Goal: Transaction & Acquisition: Purchase product/service

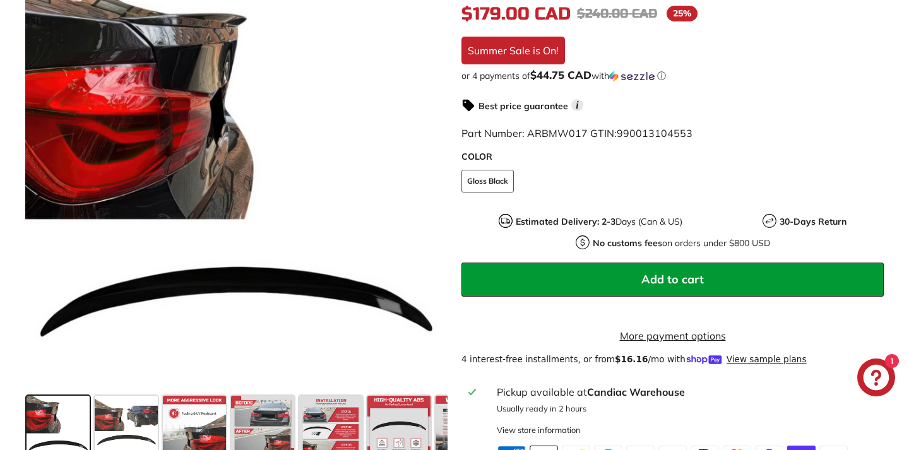
scroll to position [523, 0]
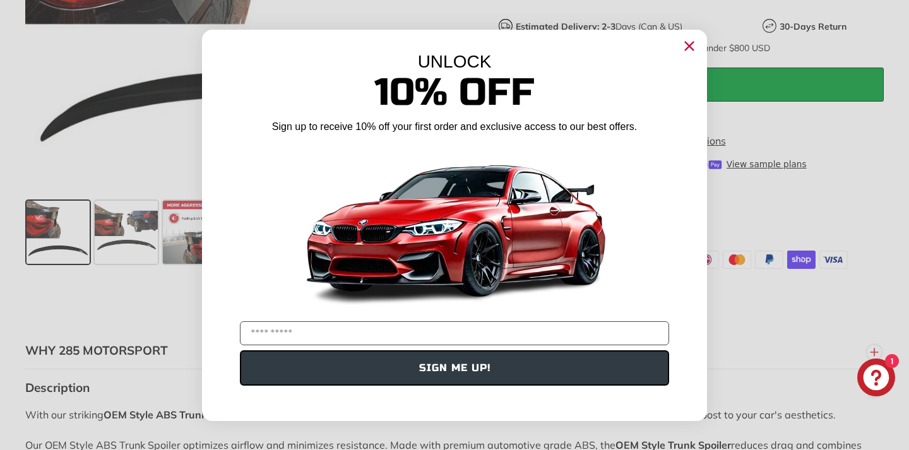
click at [690, 51] on circle "Close dialog" at bounding box center [689, 45] width 19 height 19
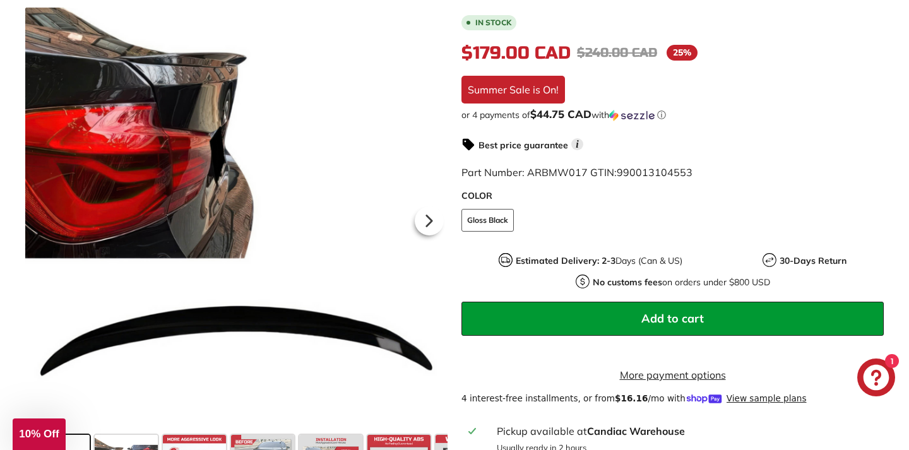
scroll to position [287, 0]
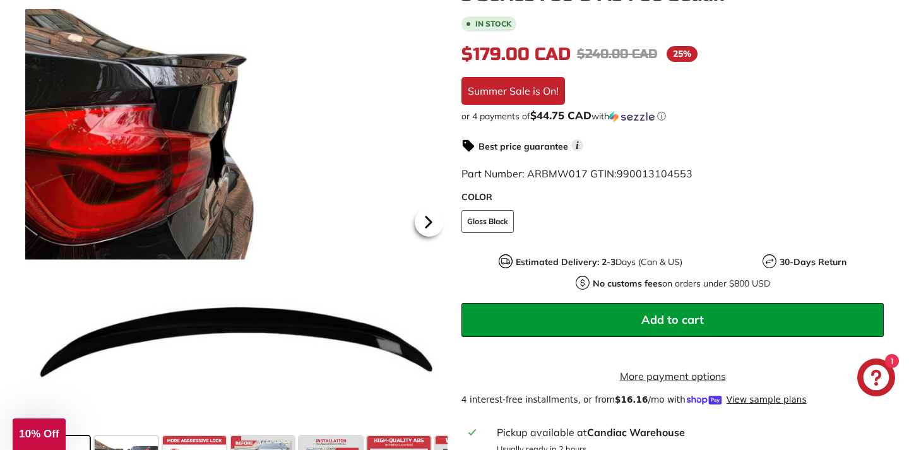
click at [430, 224] on icon at bounding box center [428, 222] width 5 height 11
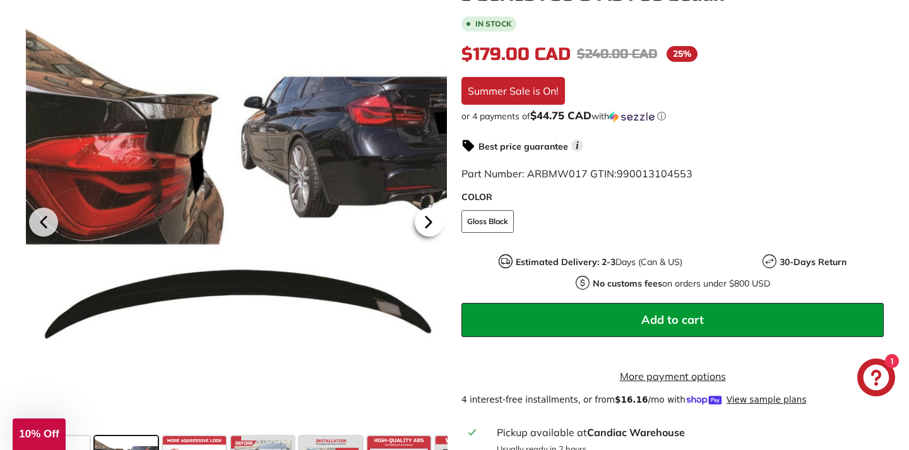
click at [430, 224] on icon at bounding box center [428, 222] width 5 height 11
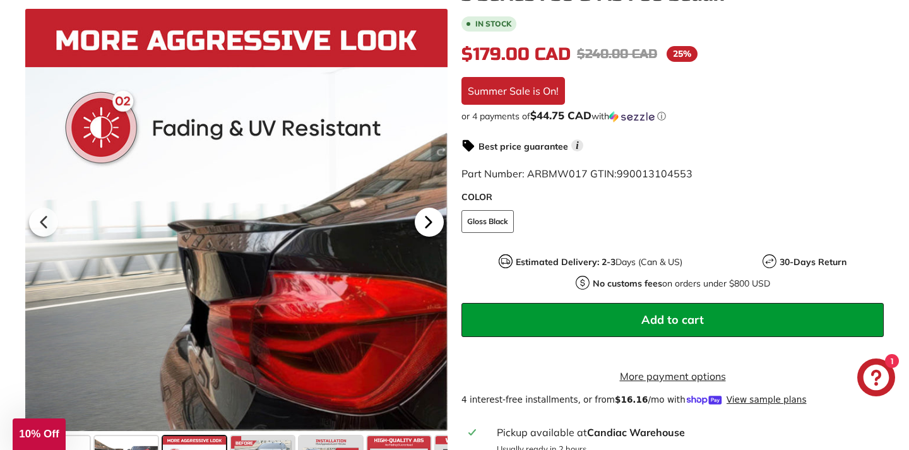
click at [430, 224] on icon at bounding box center [428, 222] width 5 height 11
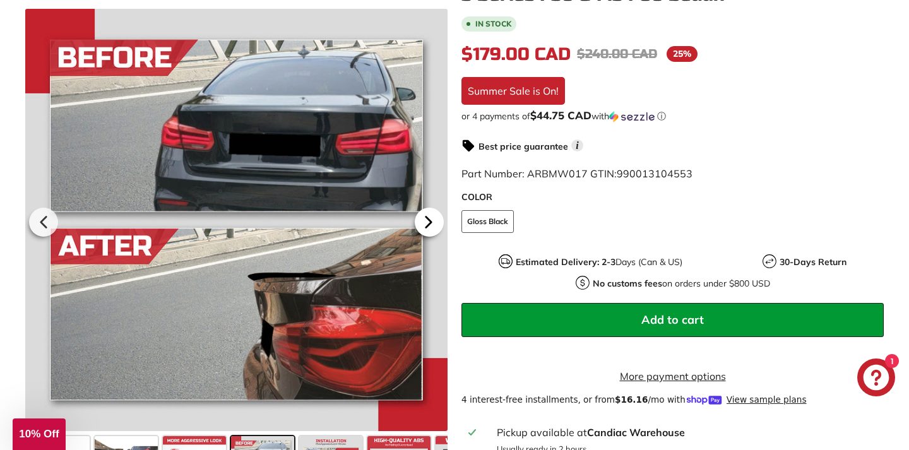
click at [430, 224] on icon at bounding box center [428, 222] width 5 height 11
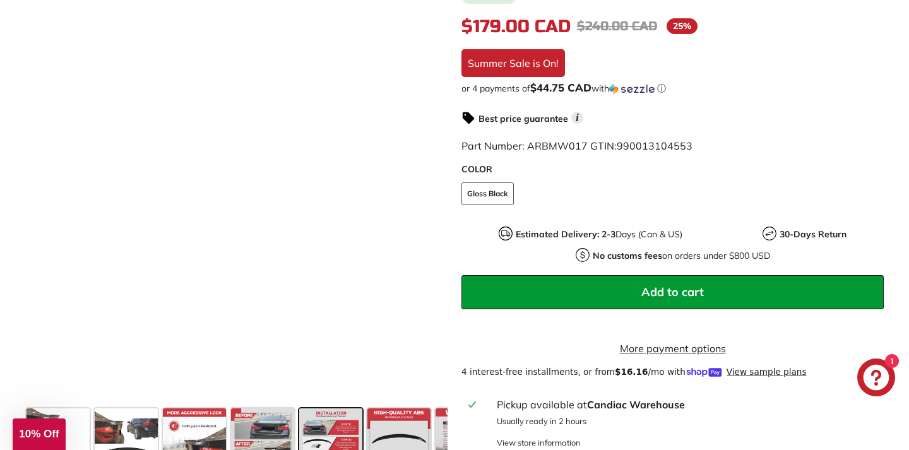
scroll to position [319, 0]
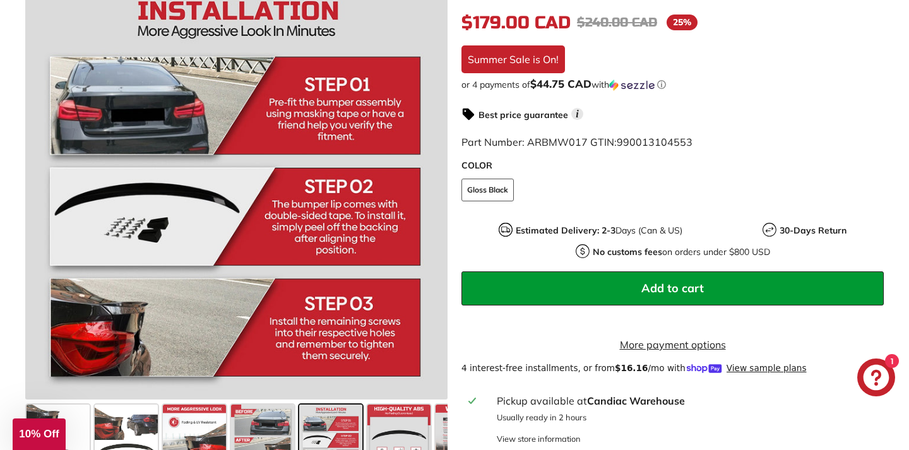
click at [433, 201] on icon at bounding box center [428, 190] width 29 height 29
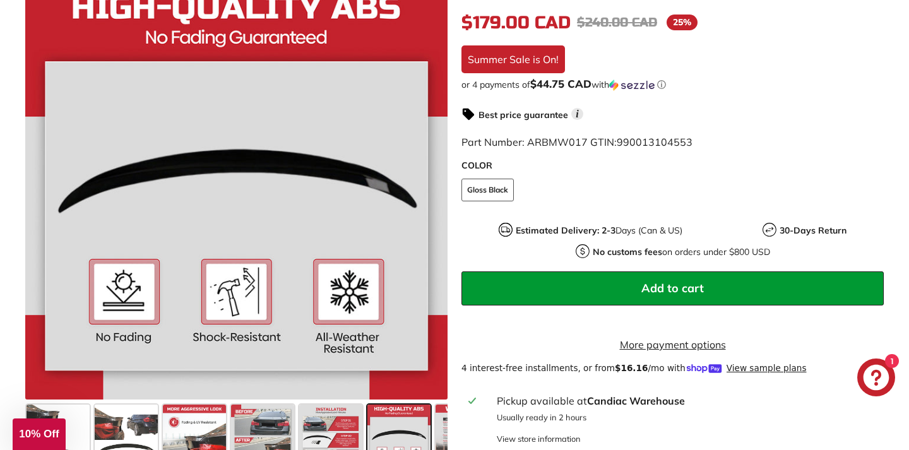
scroll to position [0, 54]
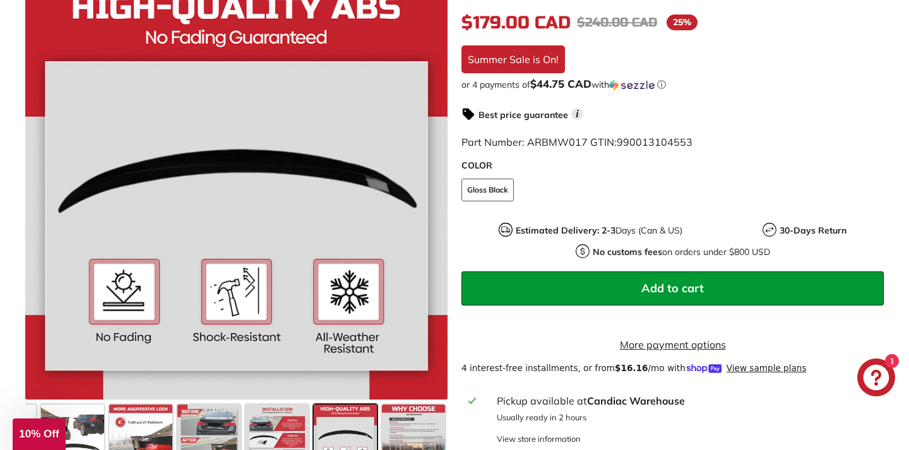
click at [433, 201] on icon at bounding box center [428, 190] width 29 height 29
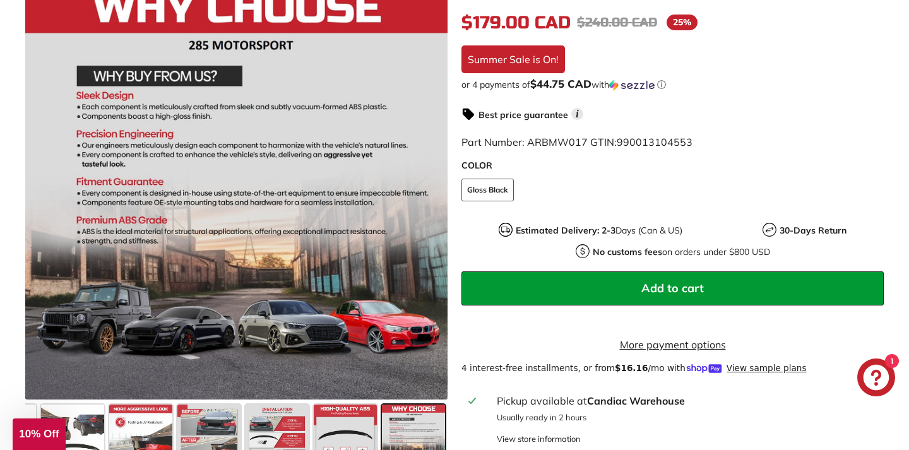
click at [433, 201] on div at bounding box center [236, 188] width 422 height 422
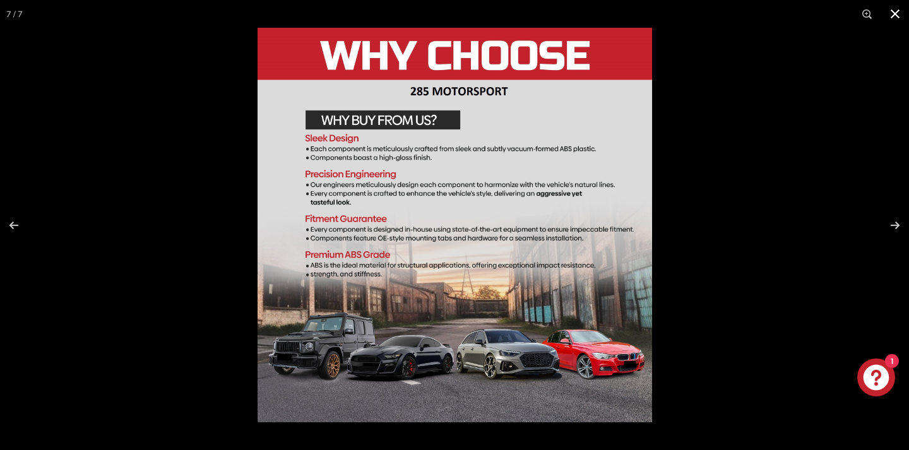
click at [896, 16] on button at bounding box center [895, 14] width 28 height 28
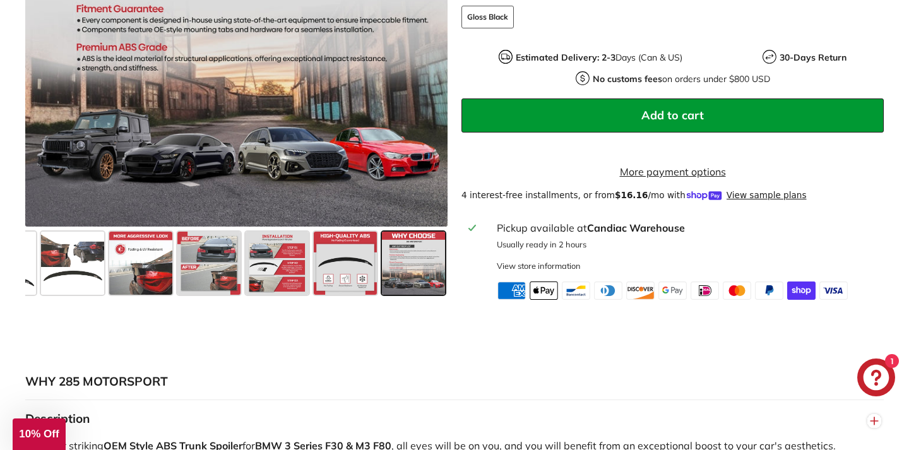
scroll to position [479, 0]
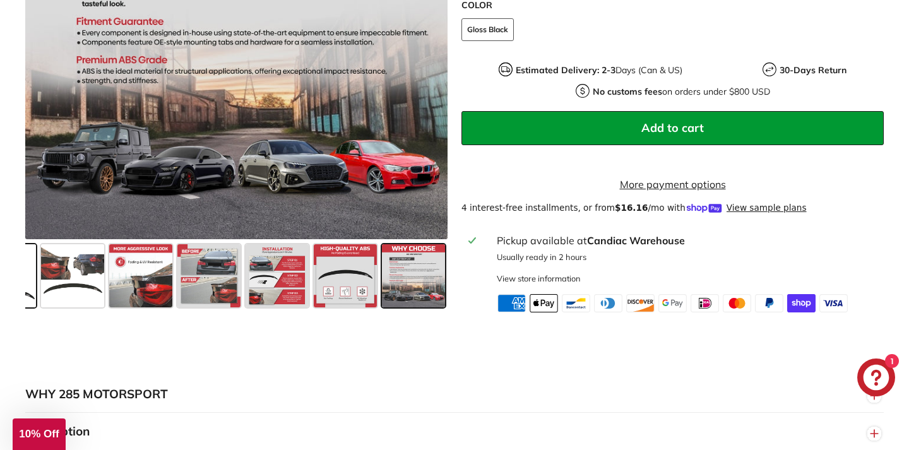
click at [27, 294] on span at bounding box center [4, 275] width 63 height 63
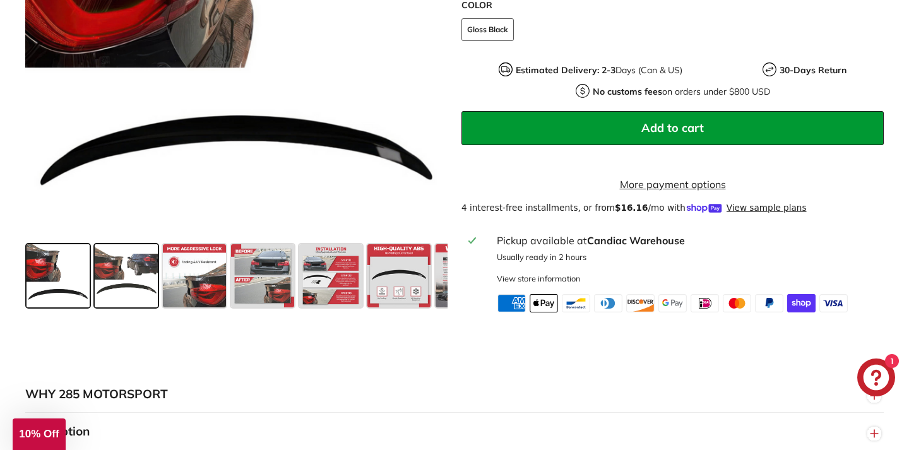
click at [104, 288] on span at bounding box center [126, 275] width 63 height 63
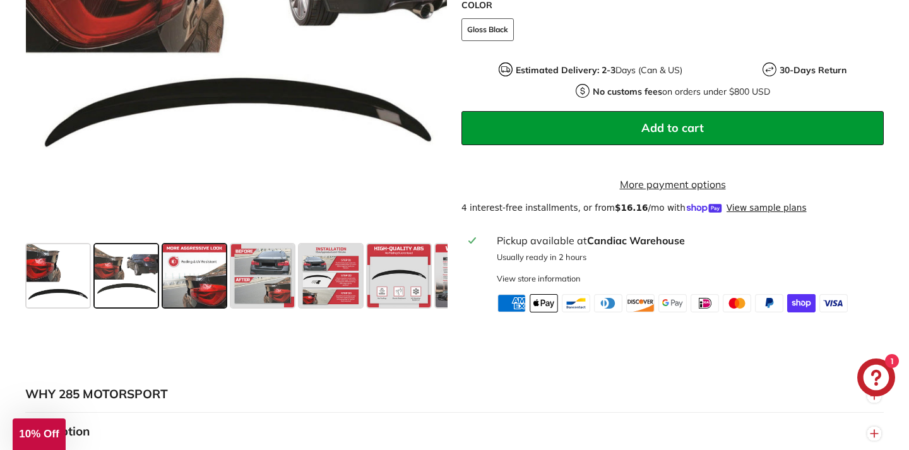
click at [201, 304] on span at bounding box center [194, 275] width 63 height 63
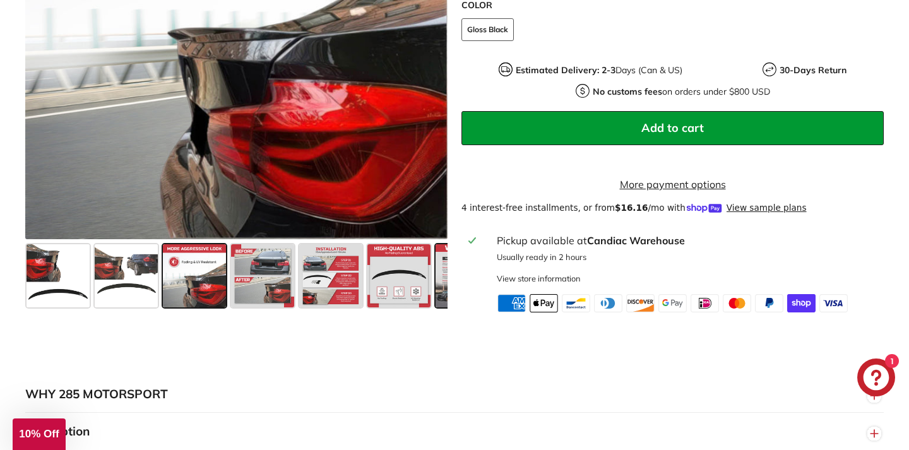
click at [443, 296] on span at bounding box center [467, 275] width 63 height 63
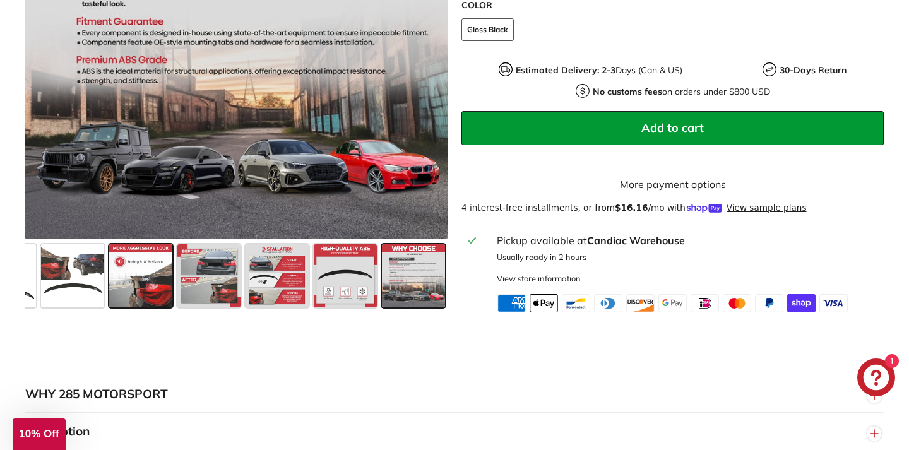
click at [123, 296] on span at bounding box center [140, 275] width 63 height 63
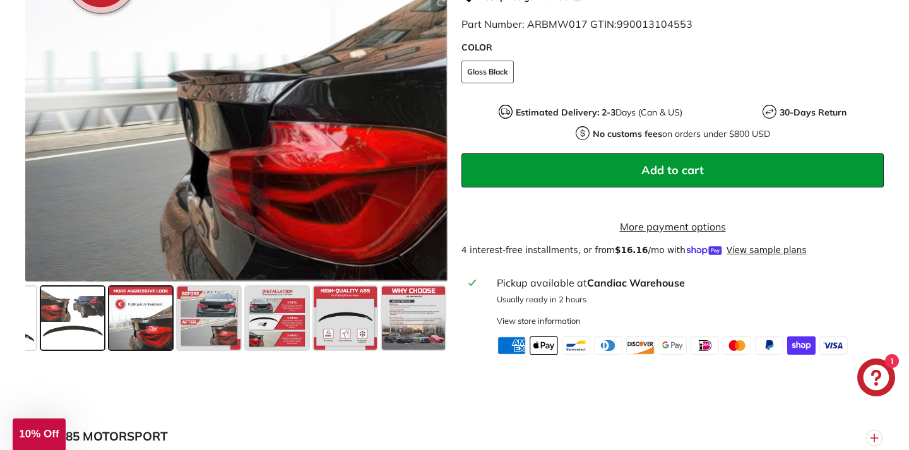
scroll to position [435, 0]
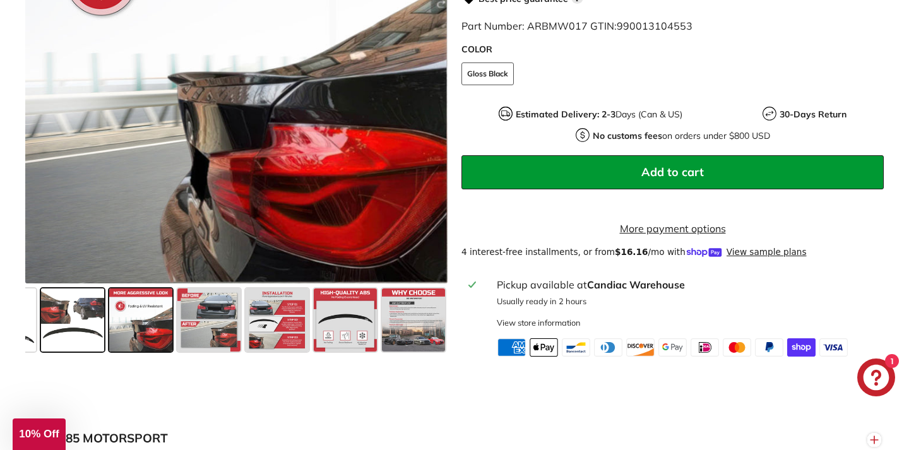
click at [68, 339] on span at bounding box center [72, 320] width 63 height 63
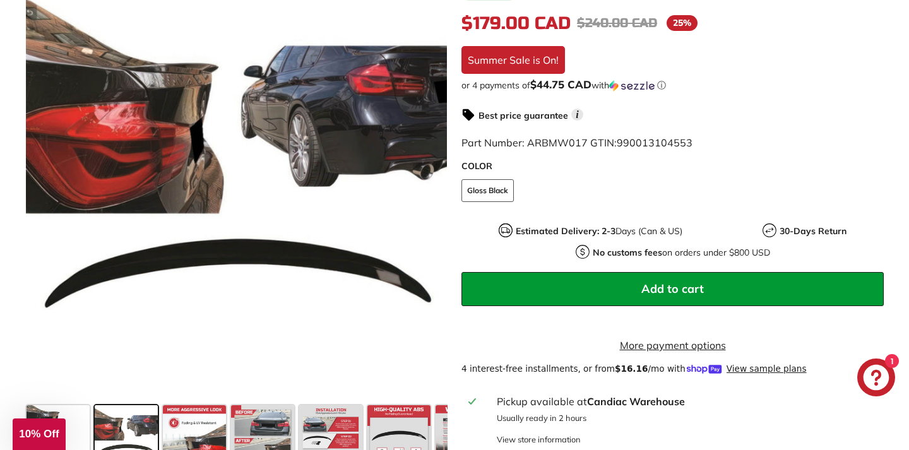
scroll to position [379, 0]
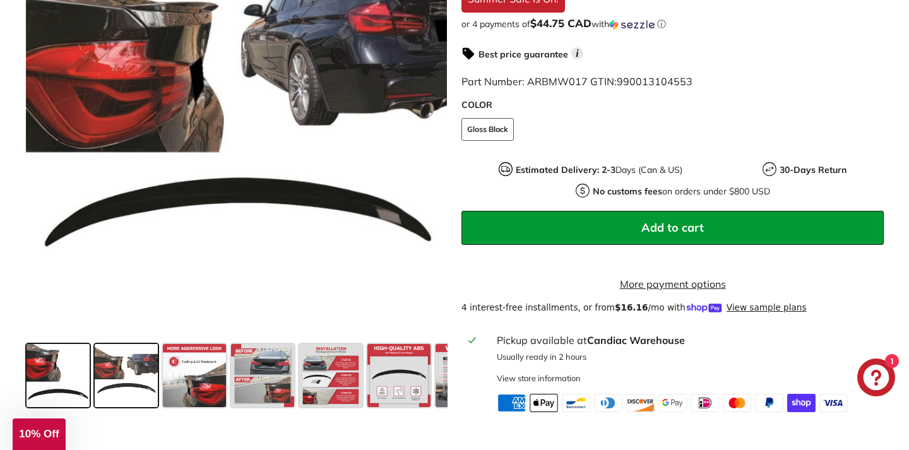
click at [45, 362] on span at bounding box center [58, 375] width 63 height 63
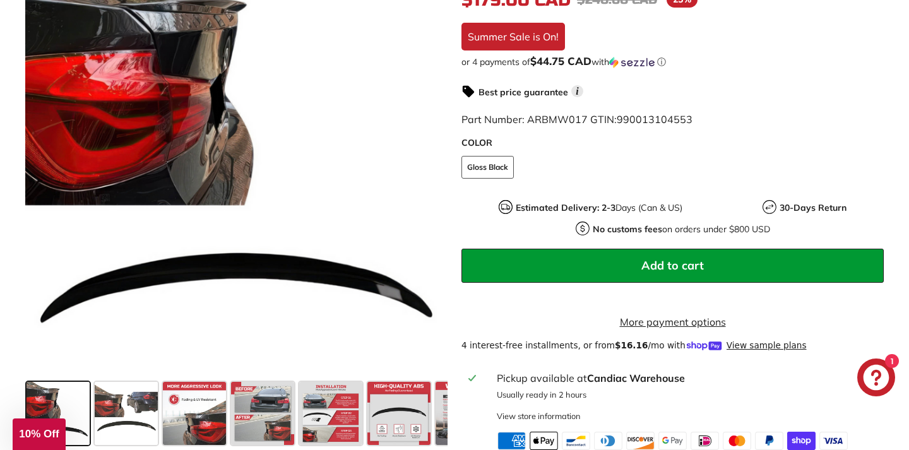
scroll to position [347, 0]
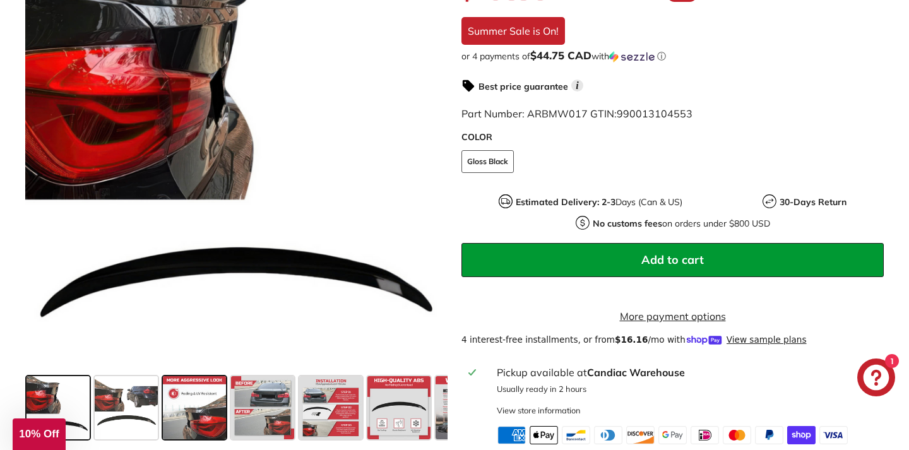
click at [213, 418] on span at bounding box center [194, 407] width 63 height 63
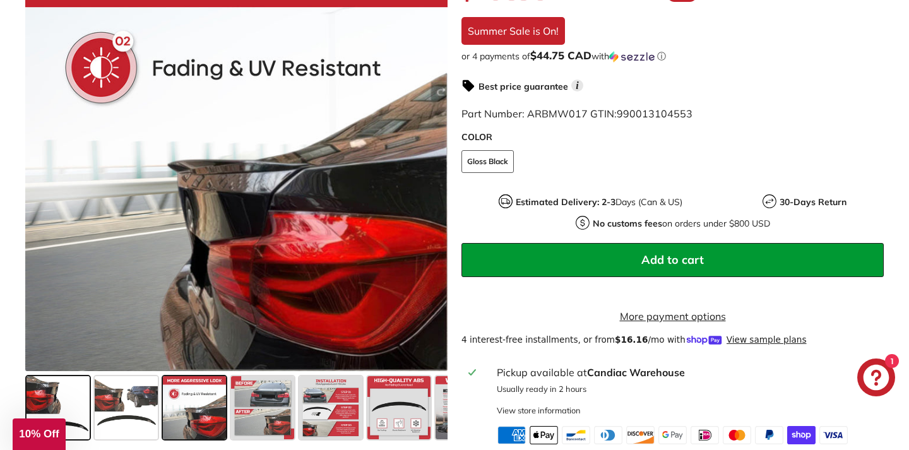
click at [61, 400] on span at bounding box center [58, 407] width 63 height 63
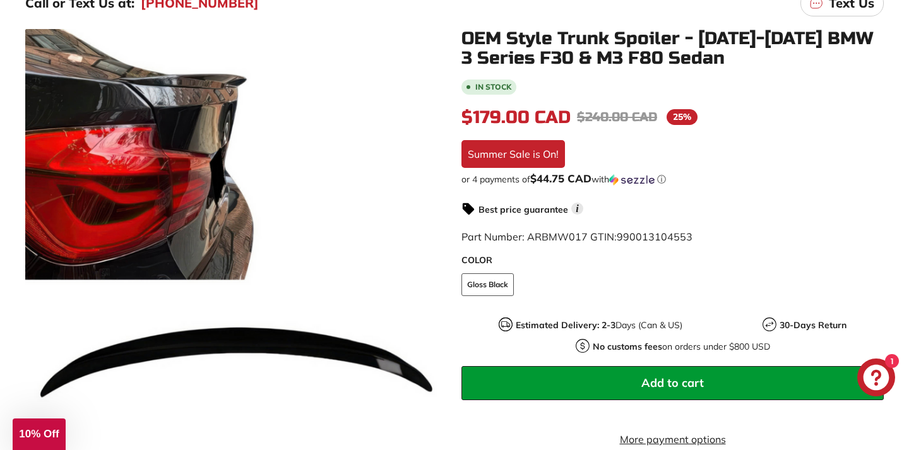
scroll to position [223, 0]
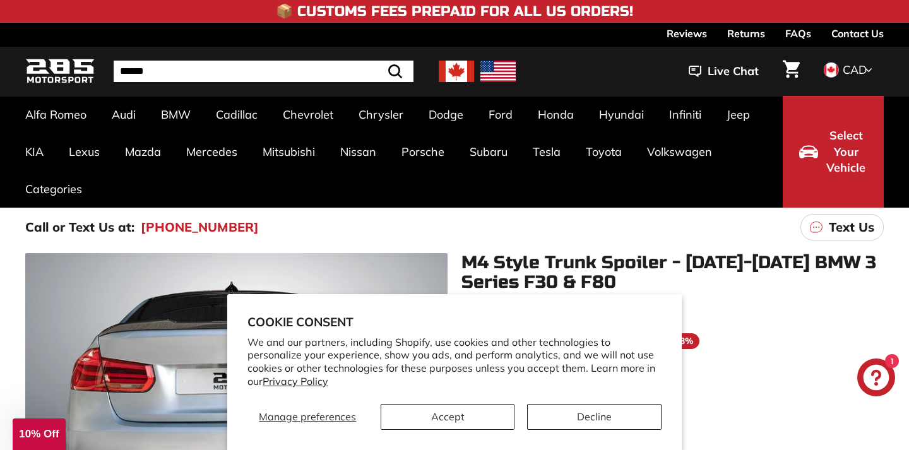
click at [451, 427] on button "Accept" at bounding box center [448, 417] width 134 height 26
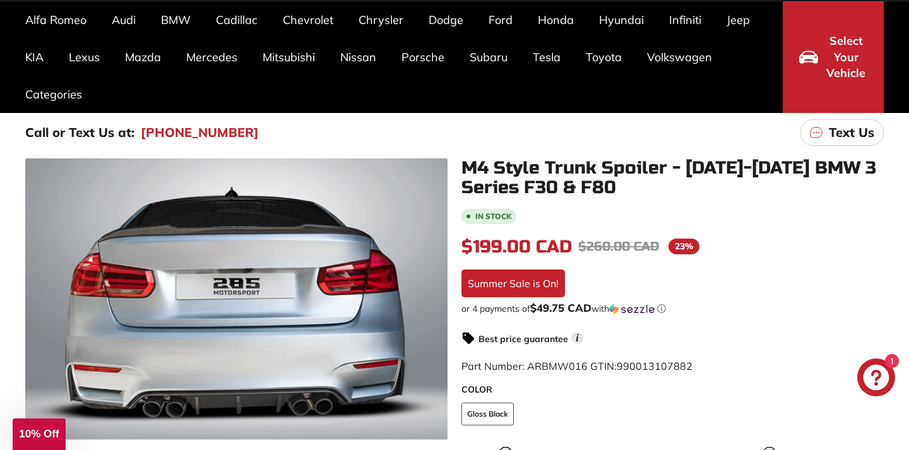
scroll to position [96, 0]
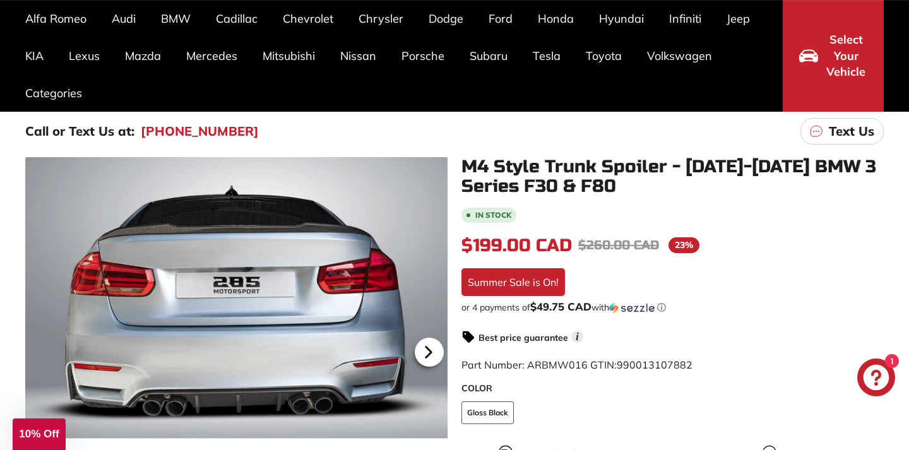
click at [429, 351] on icon at bounding box center [428, 352] width 5 height 11
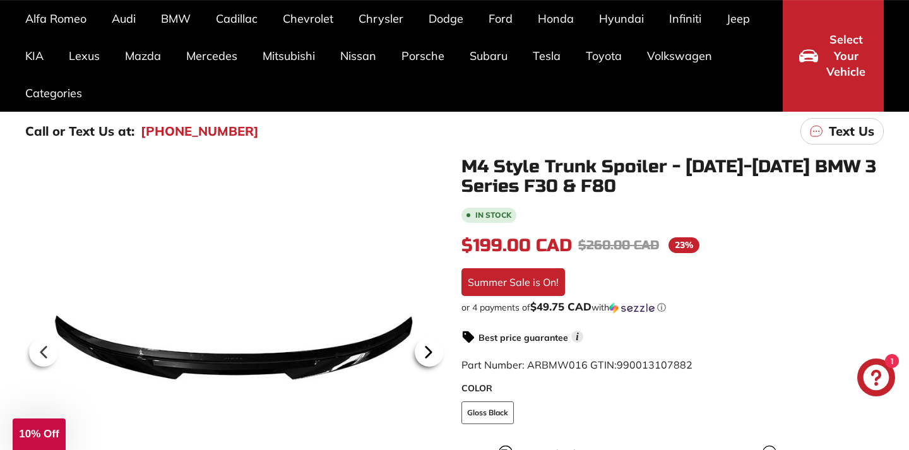
click at [429, 351] on icon at bounding box center [428, 352] width 5 height 11
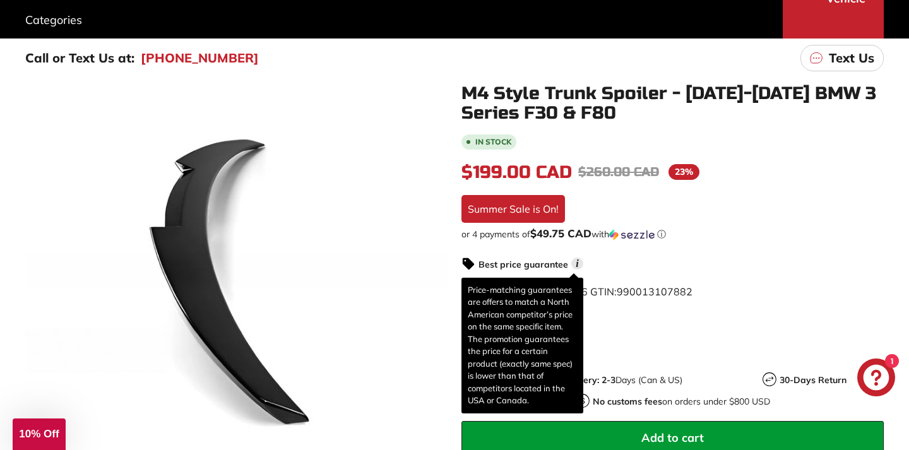
scroll to position [205, 0]
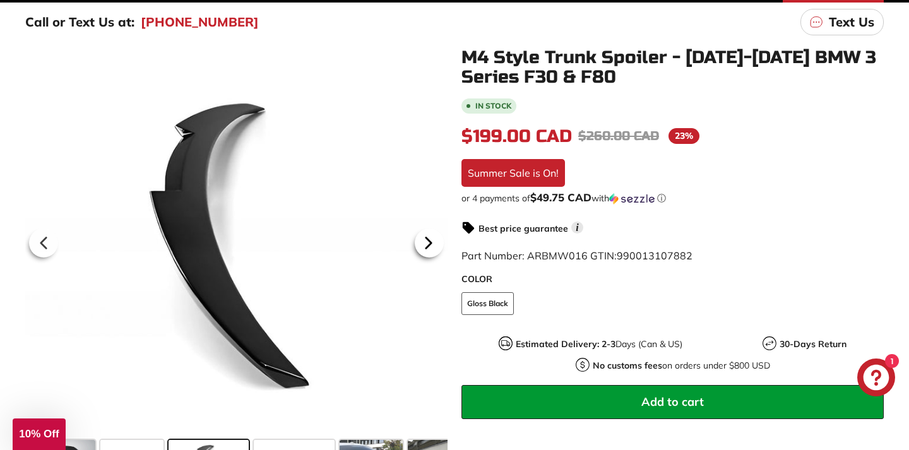
click at [429, 246] on icon at bounding box center [428, 243] width 5 height 11
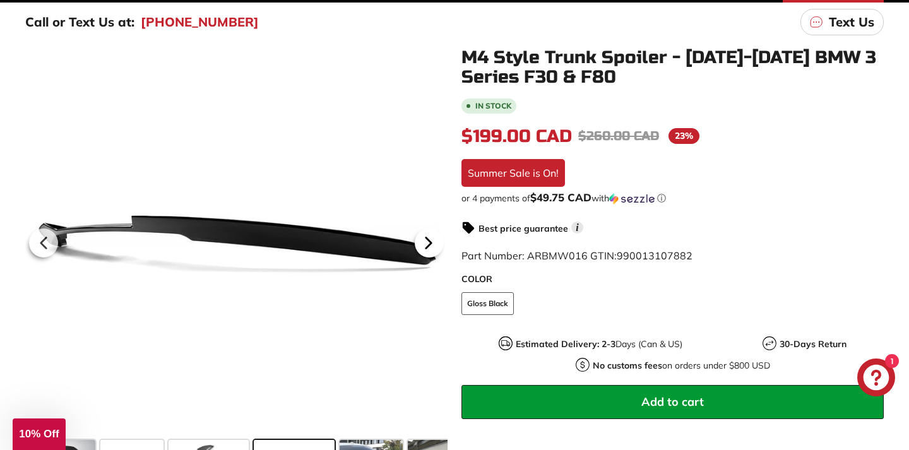
click at [429, 246] on icon at bounding box center [428, 243] width 5 height 11
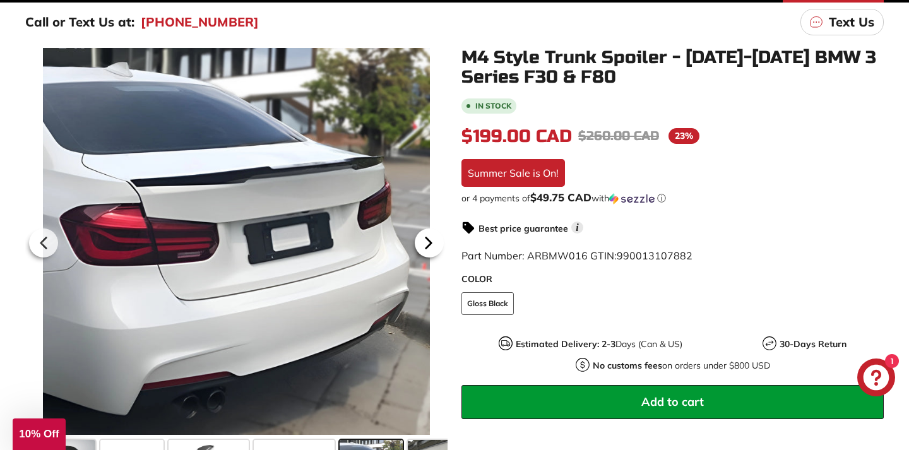
click at [429, 246] on icon at bounding box center [428, 243] width 5 height 11
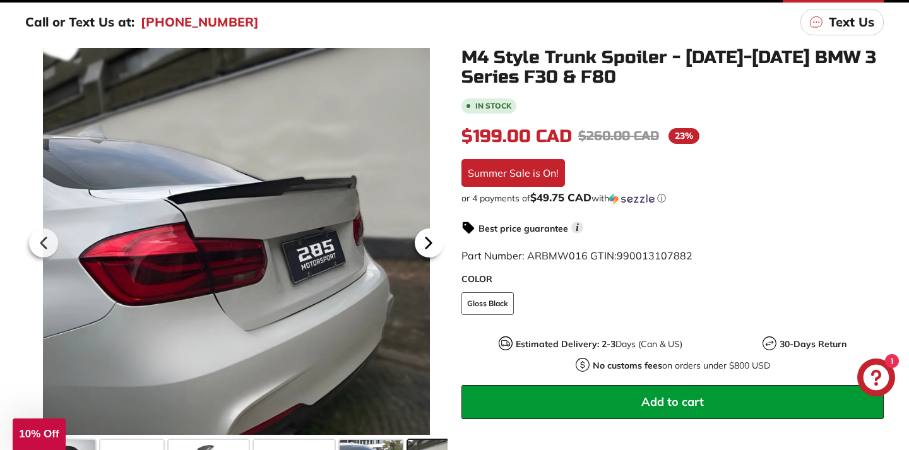
scroll to position [0, 94]
click at [429, 246] on icon at bounding box center [428, 243] width 5 height 11
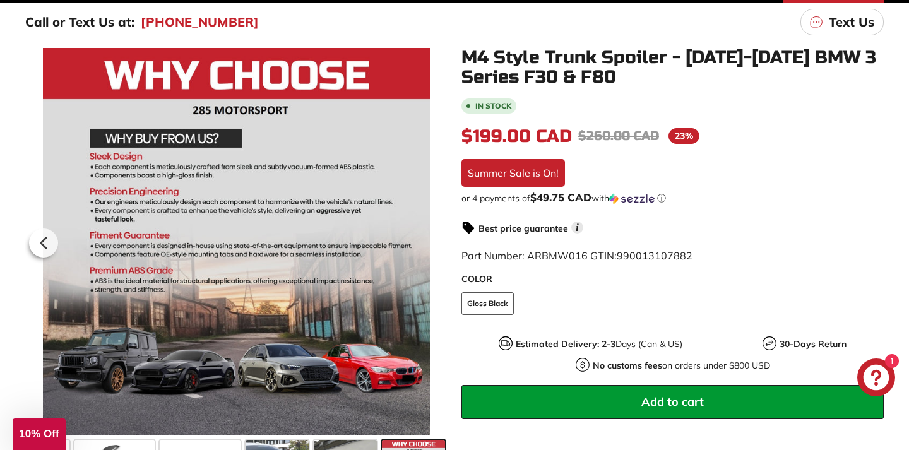
click at [429, 246] on div at bounding box center [236, 241] width 422 height 387
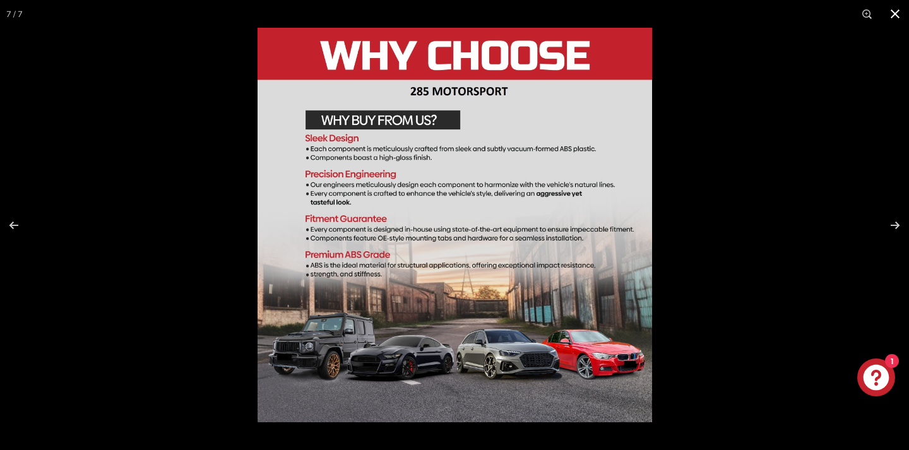
click at [808, 117] on div at bounding box center [712, 253] width 909 height 450
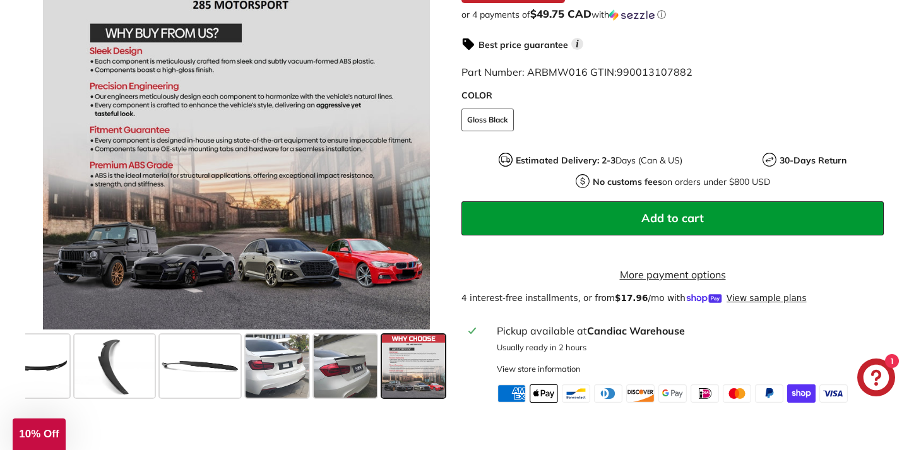
scroll to position [412, 0]
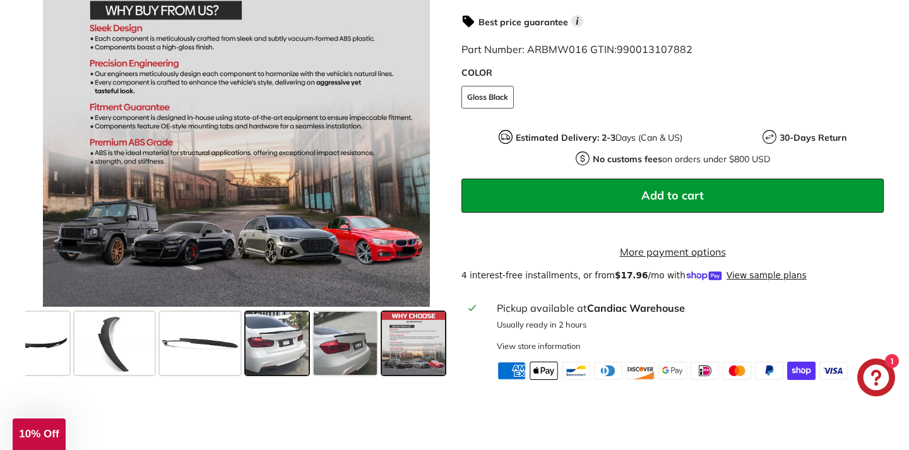
click at [273, 360] on span at bounding box center [277, 343] width 63 height 63
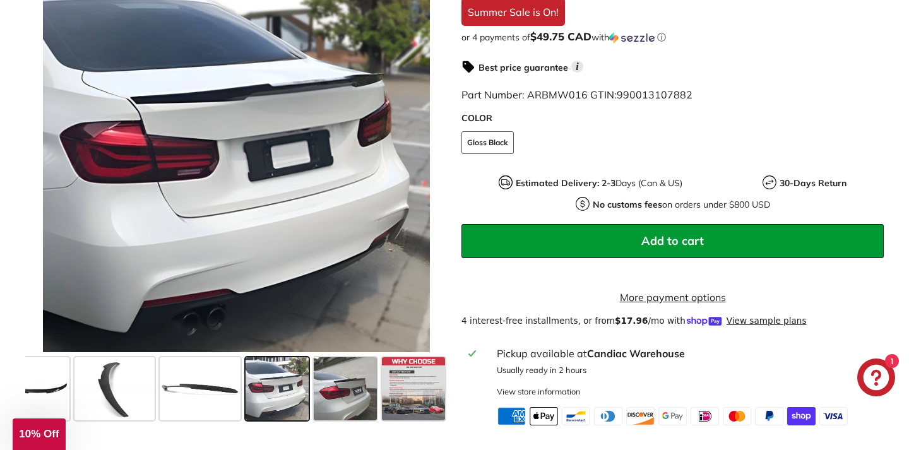
scroll to position [375, 0]
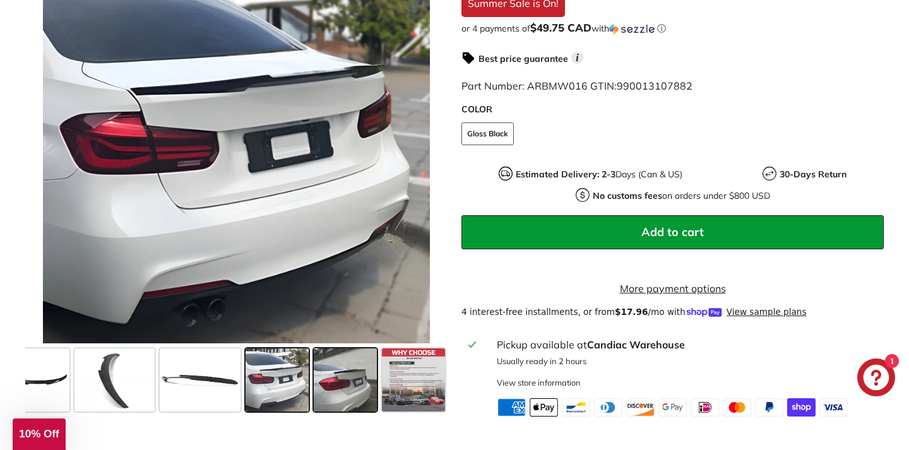
click at [352, 386] on span at bounding box center [345, 380] width 63 height 63
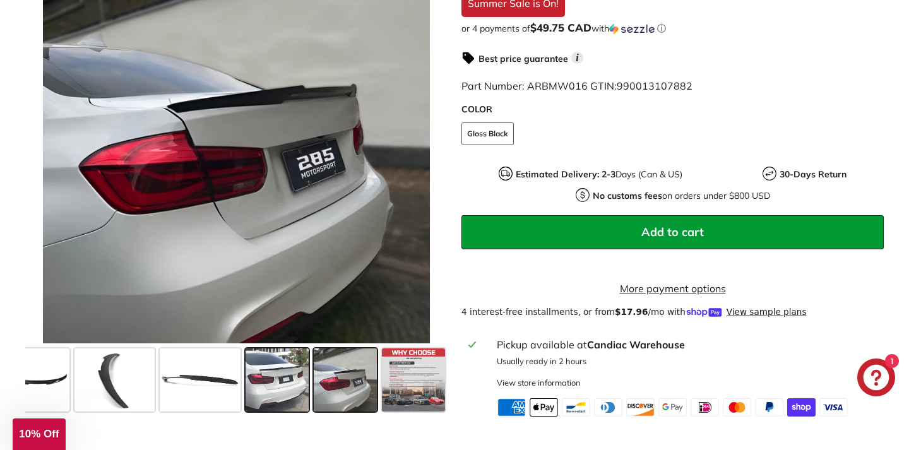
click at [288, 395] on span at bounding box center [277, 380] width 63 height 63
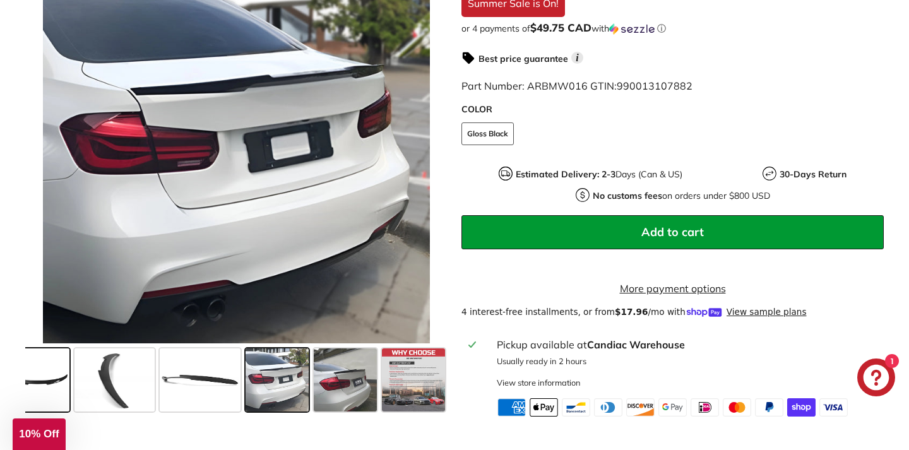
click at [37, 390] on span at bounding box center [37, 380] width 63 height 63
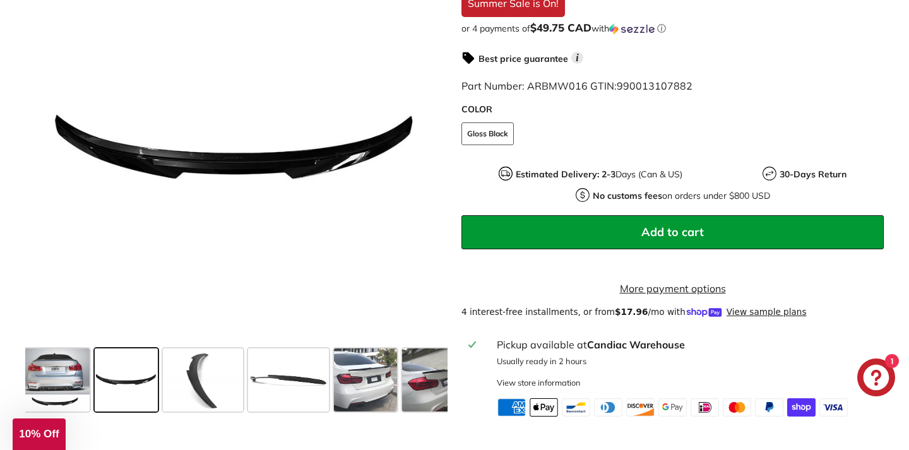
scroll to position [0, 0]
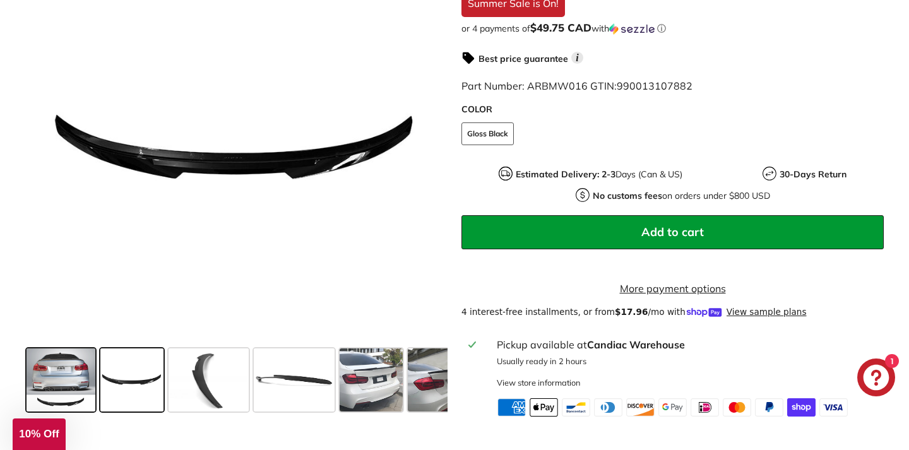
click at [37, 388] on span at bounding box center [61, 380] width 69 height 63
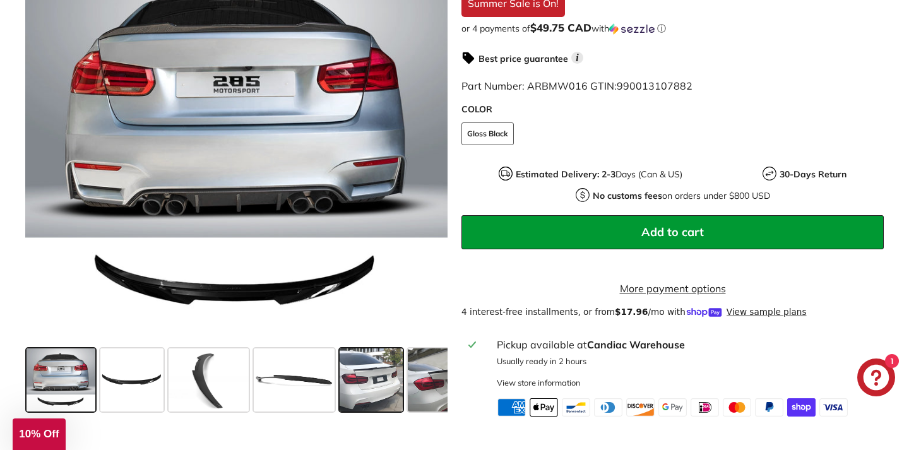
click at [372, 405] on span at bounding box center [371, 380] width 63 height 63
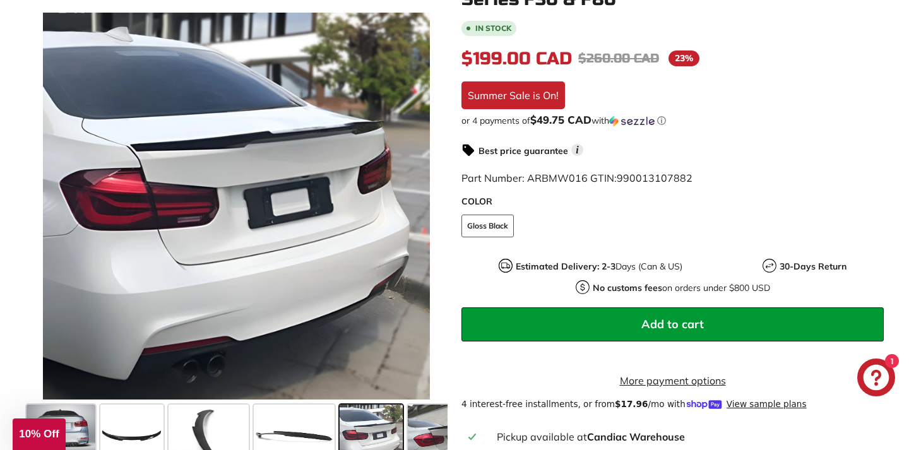
scroll to position [293, 0]
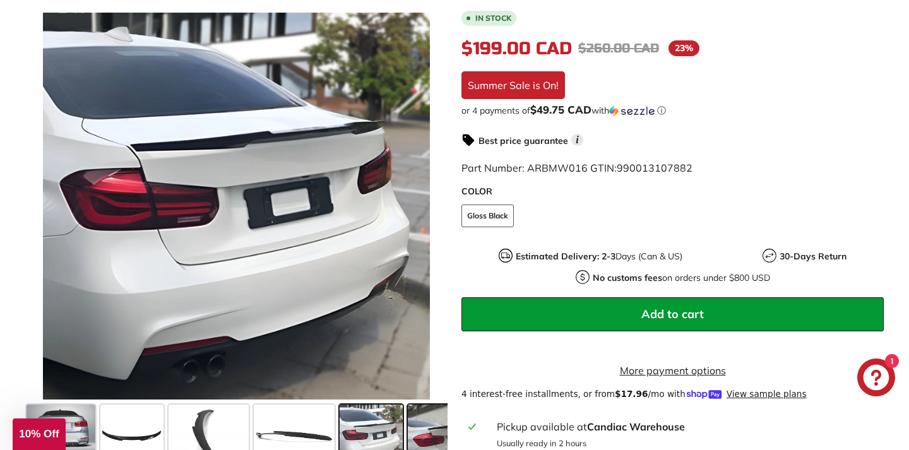
click at [426, 427] on span at bounding box center [439, 436] width 63 height 63
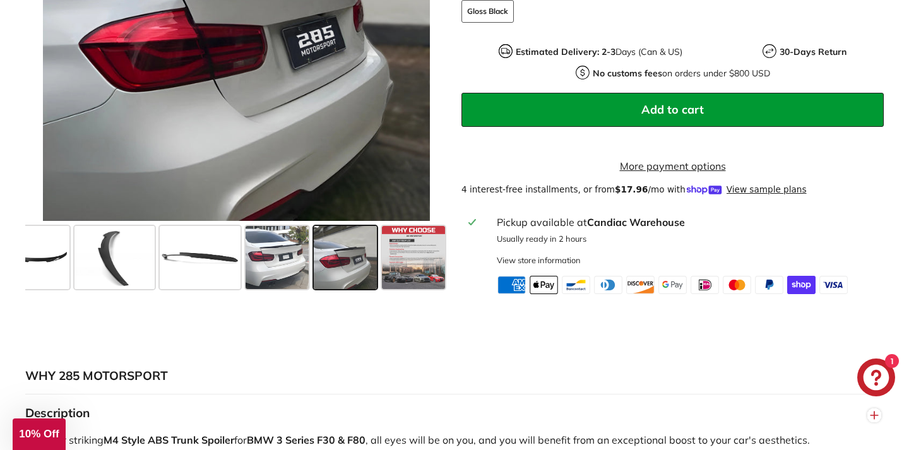
scroll to position [505, 0]
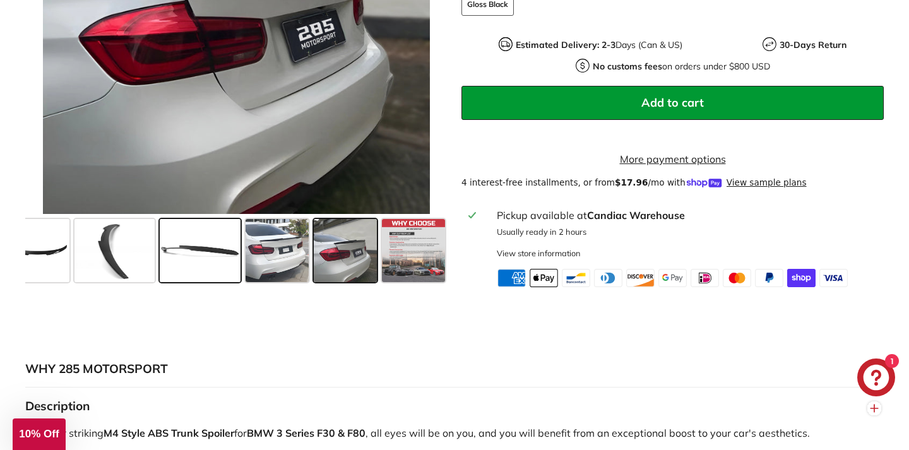
click at [168, 272] on span at bounding box center [200, 250] width 80 height 63
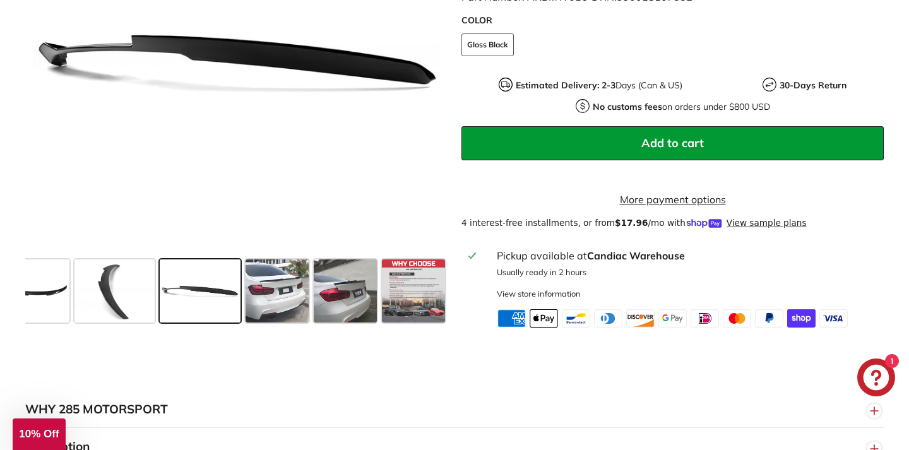
scroll to position [462, 0]
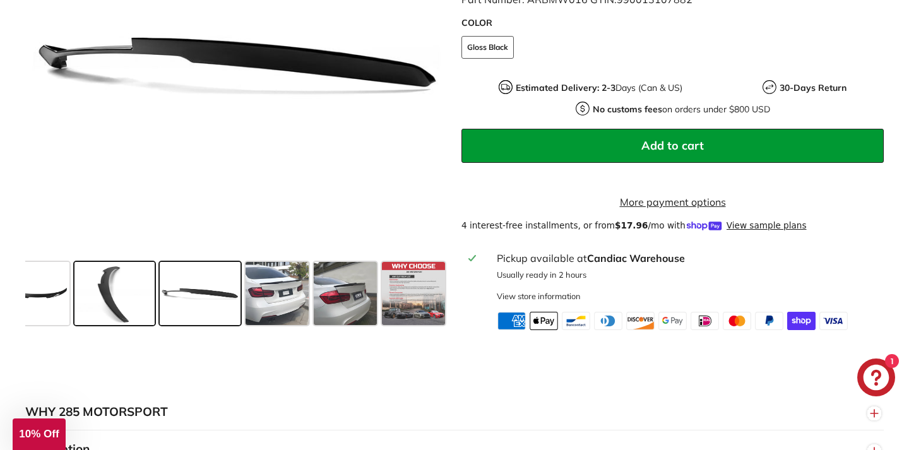
click at [112, 321] on span at bounding box center [115, 293] width 80 height 63
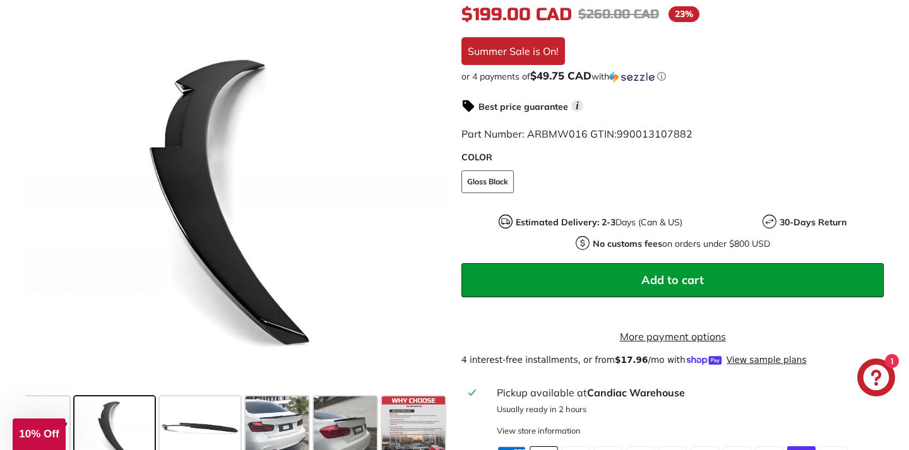
scroll to position [351, 0]
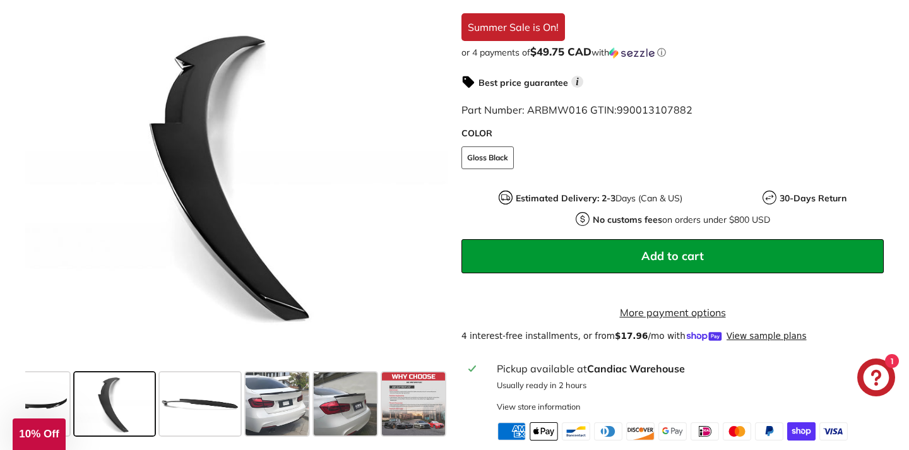
click at [650, 258] on span "Add to cart" at bounding box center [673, 256] width 63 height 15
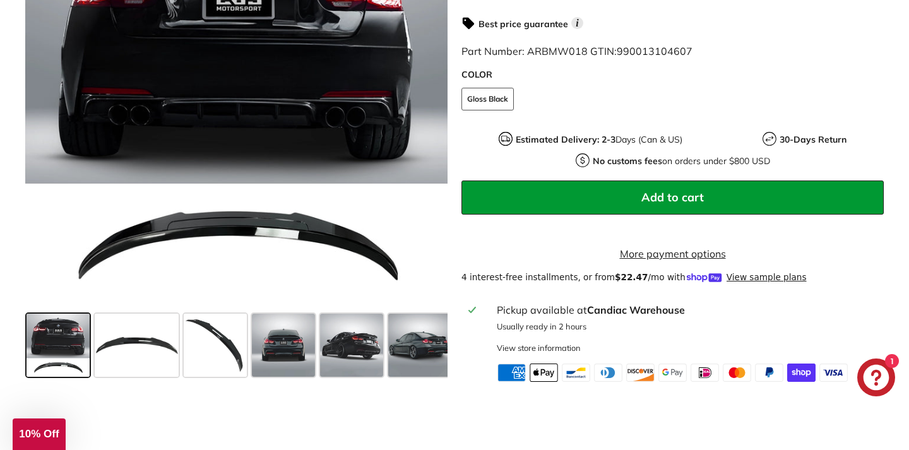
scroll to position [409, 0]
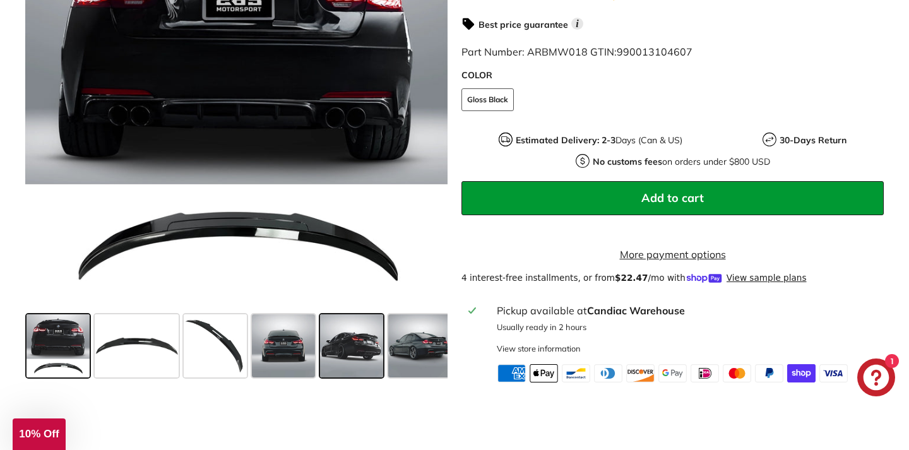
click at [350, 371] on span at bounding box center [351, 345] width 63 height 63
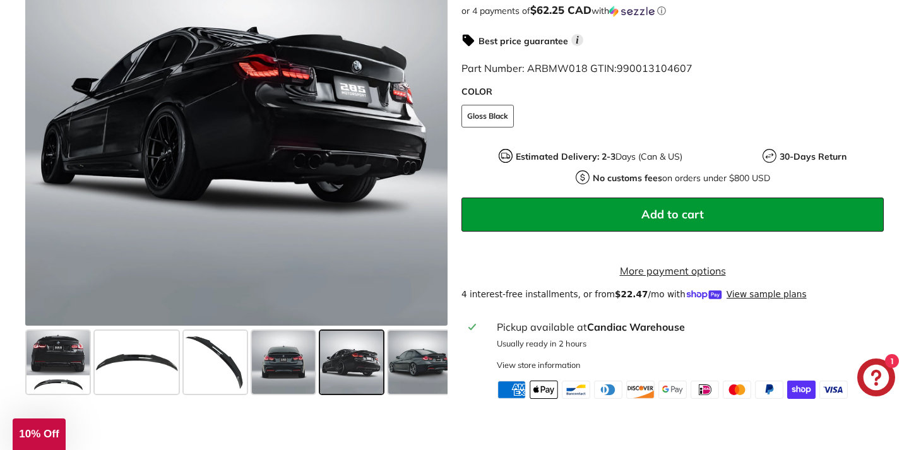
scroll to position [401, 0]
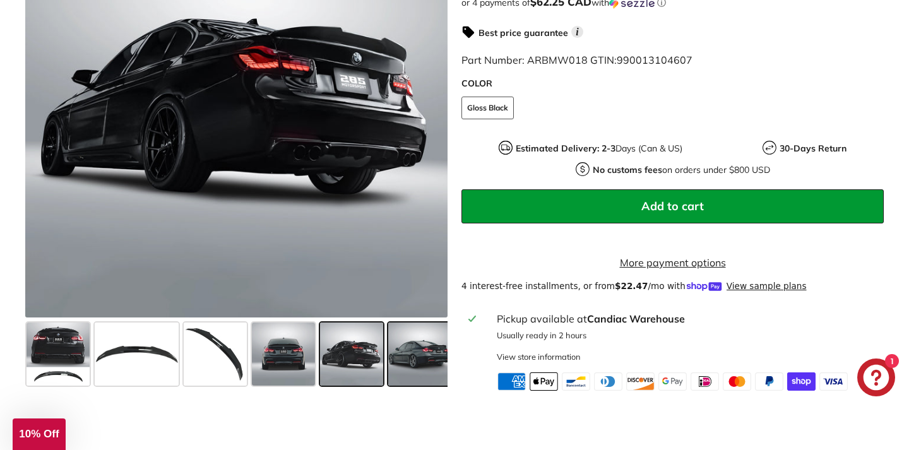
click at [434, 349] on span at bounding box center [419, 354] width 63 height 63
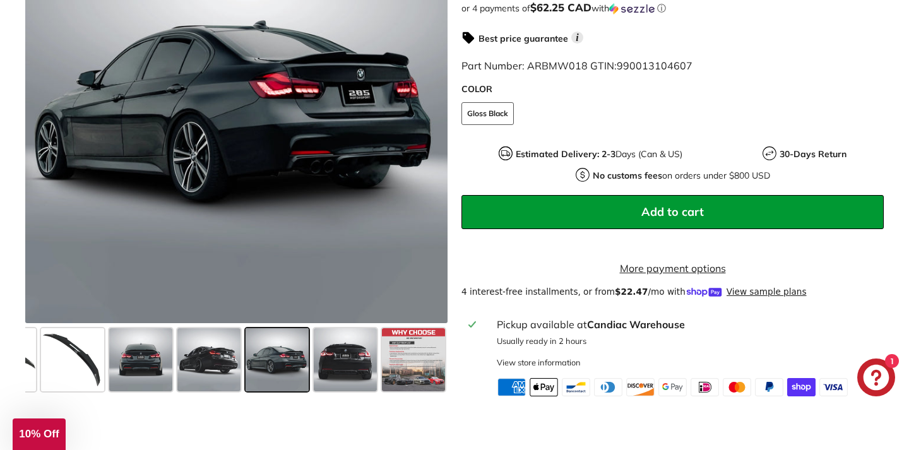
scroll to position [390, 0]
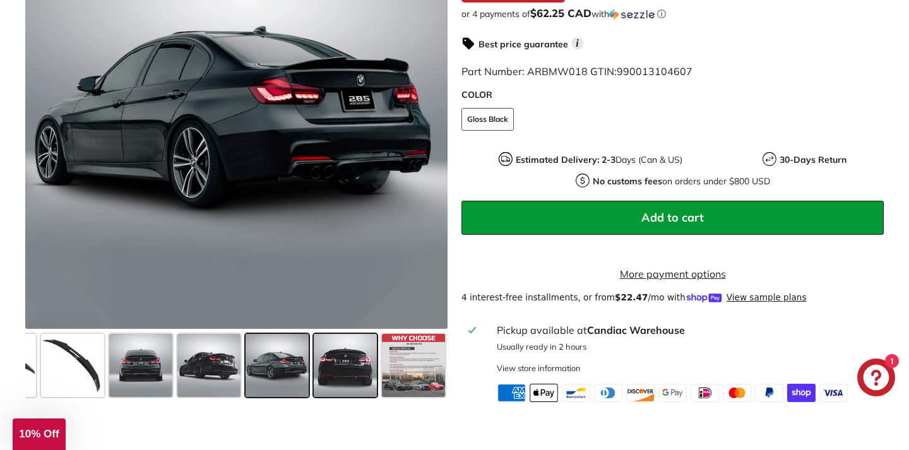
click at [335, 388] on span at bounding box center [345, 365] width 63 height 63
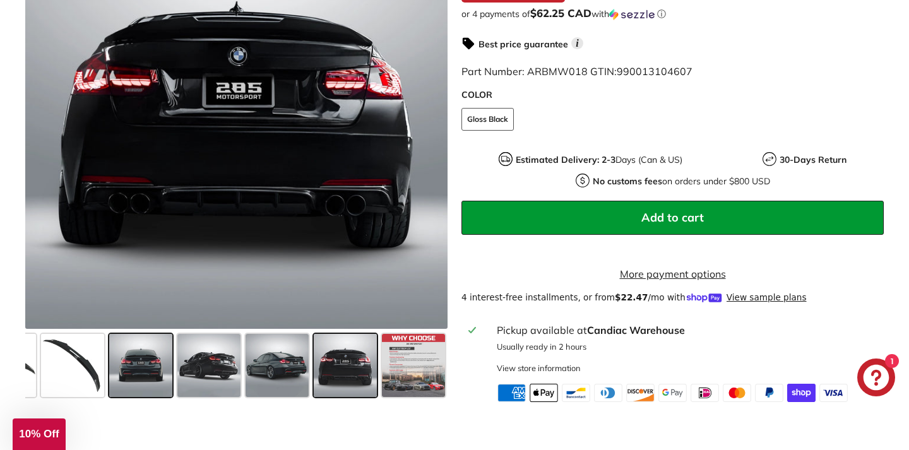
click at [163, 376] on span at bounding box center [140, 365] width 63 height 63
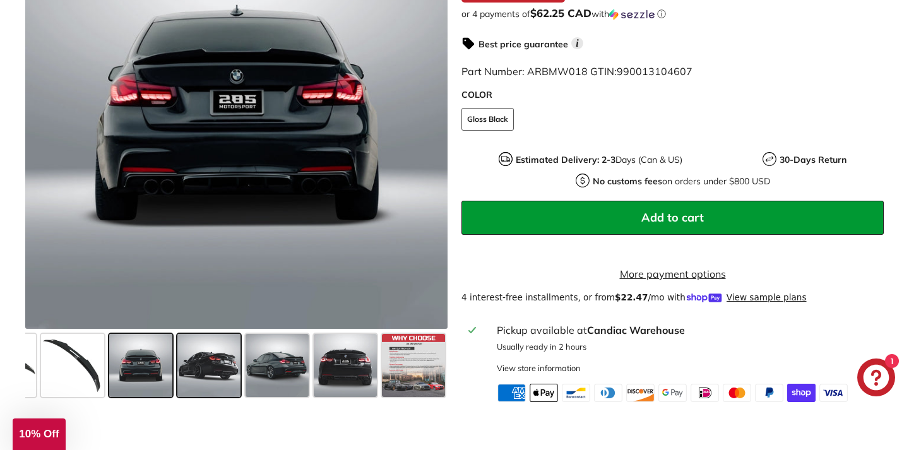
click at [213, 376] on span at bounding box center [208, 365] width 63 height 63
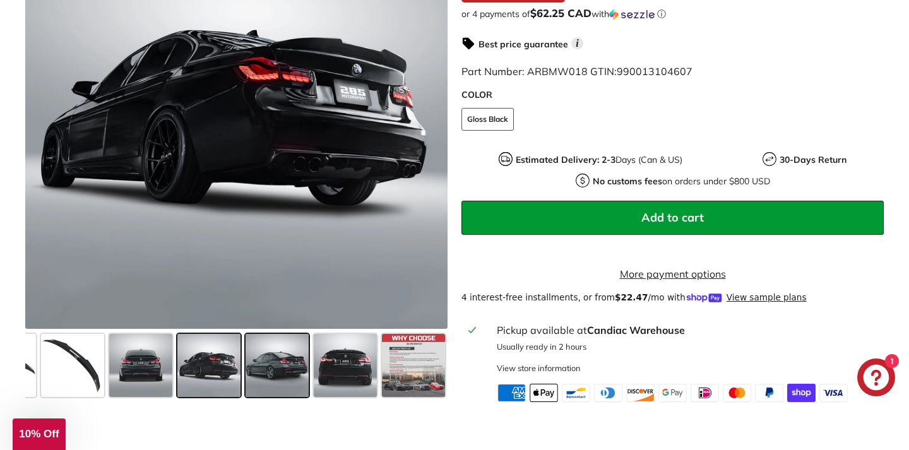
click at [294, 372] on span at bounding box center [277, 365] width 63 height 63
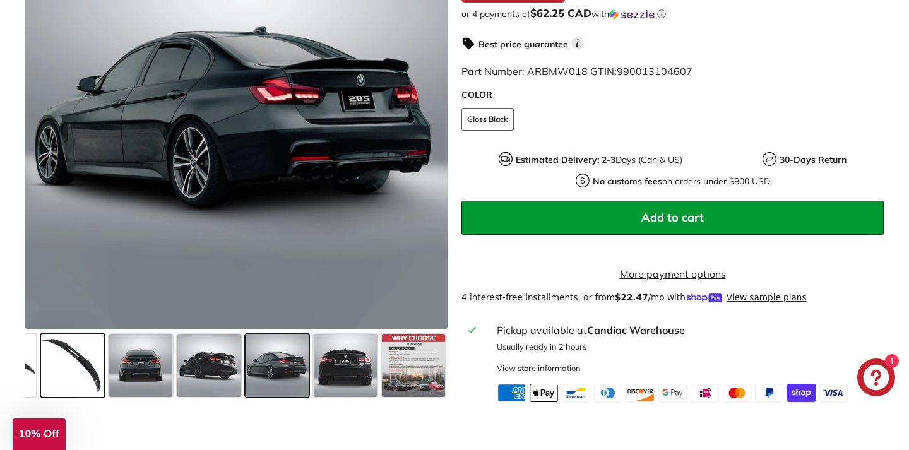
click at [46, 381] on span at bounding box center [72, 365] width 63 height 63
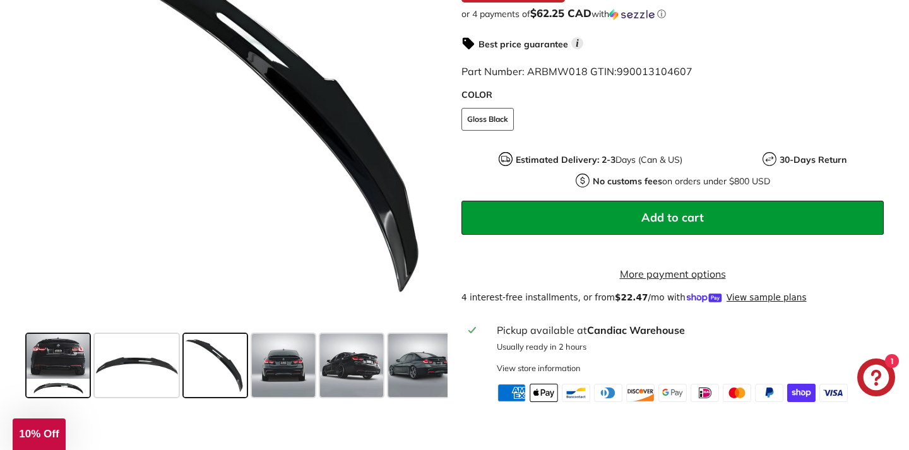
click at [46, 381] on span at bounding box center [58, 365] width 63 height 63
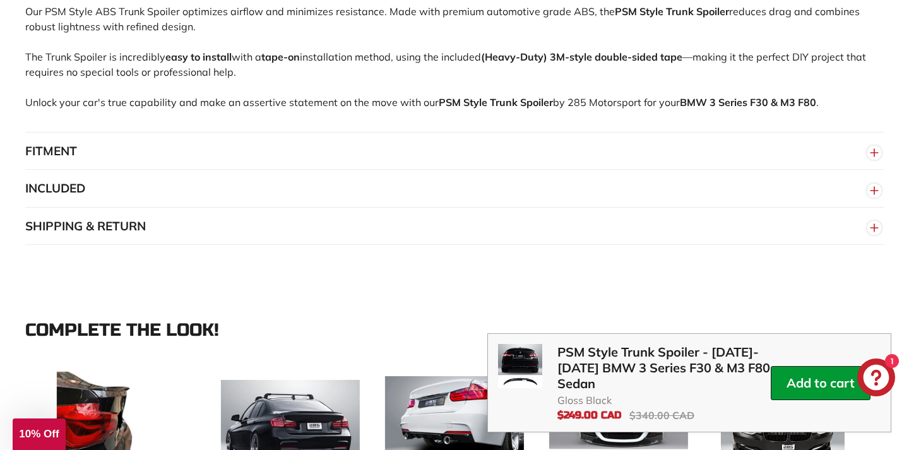
scroll to position [974, 0]
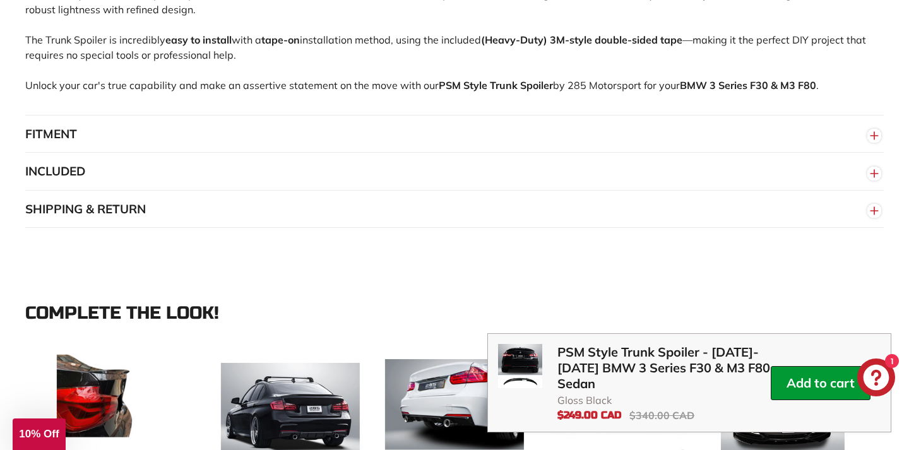
click at [871, 215] on circle "button" at bounding box center [875, 211] width 14 height 14
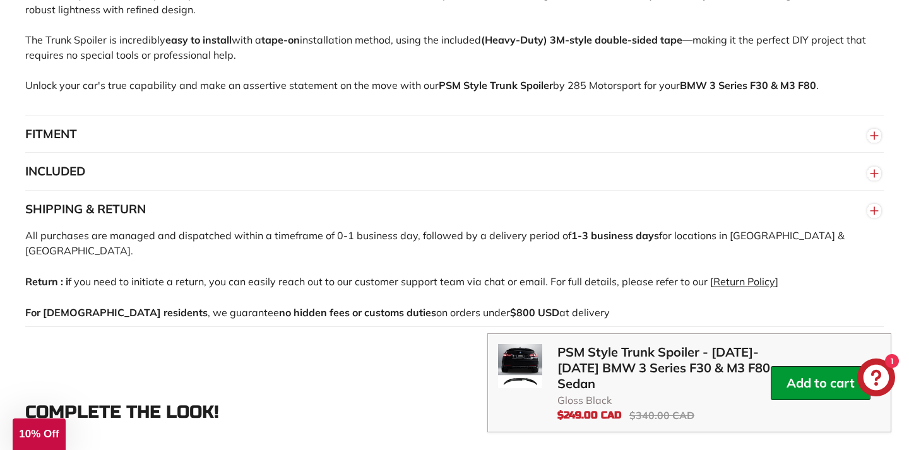
click at [871, 216] on circle "button" at bounding box center [875, 211] width 14 height 14
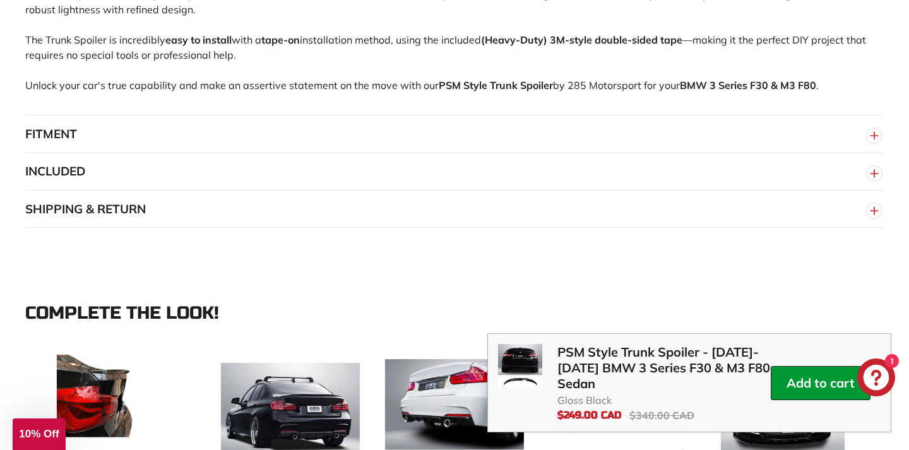
click at [871, 181] on circle "button" at bounding box center [875, 174] width 14 height 14
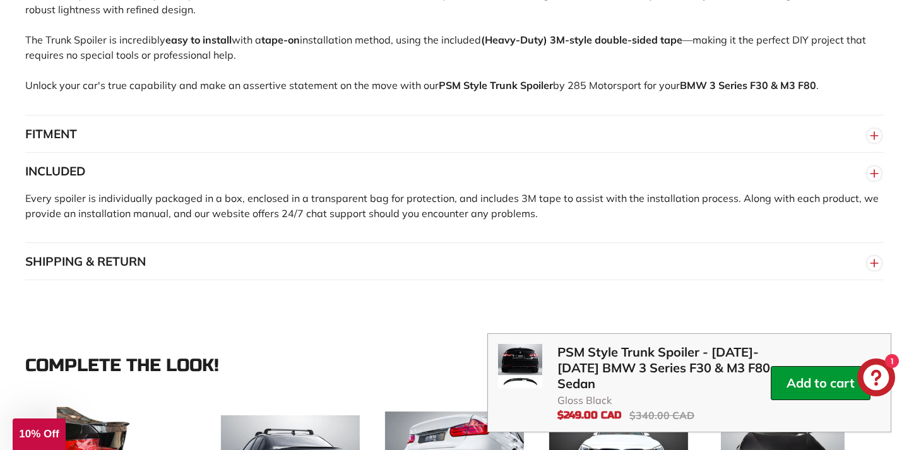
click at [866, 164] on button "INCLUDED" at bounding box center [454, 172] width 859 height 38
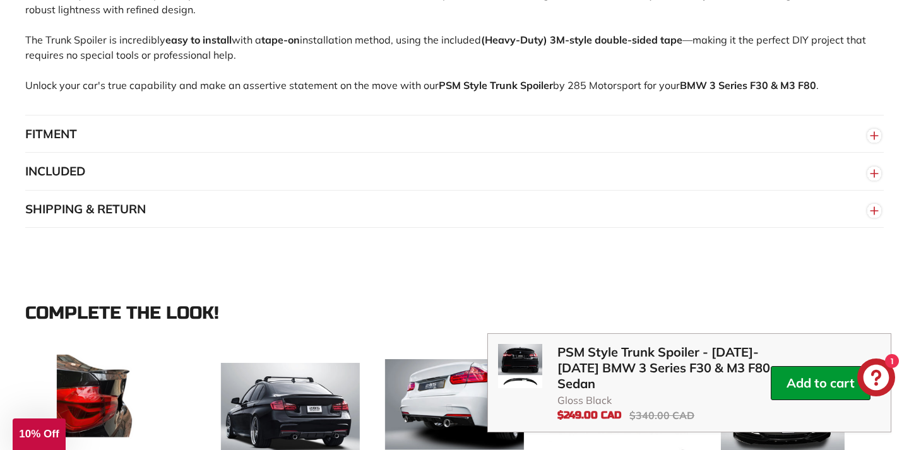
click at [864, 148] on button "FITMENT" at bounding box center [454, 135] width 859 height 38
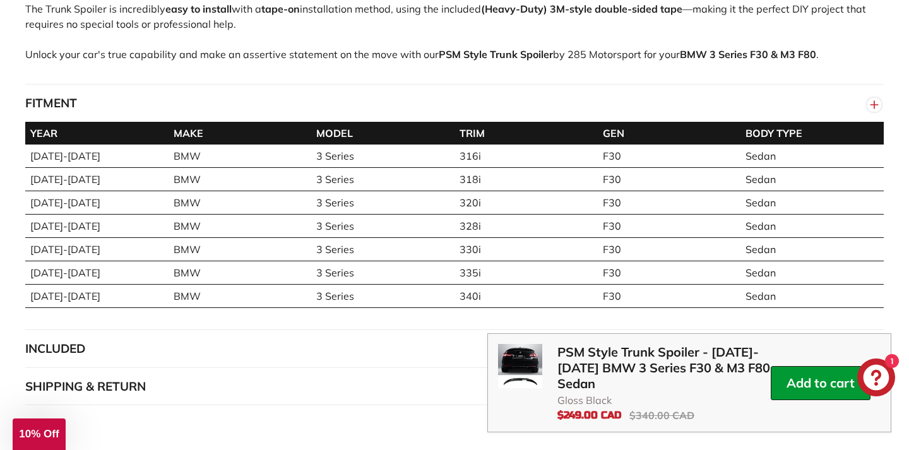
scroll to position [1003, 0]
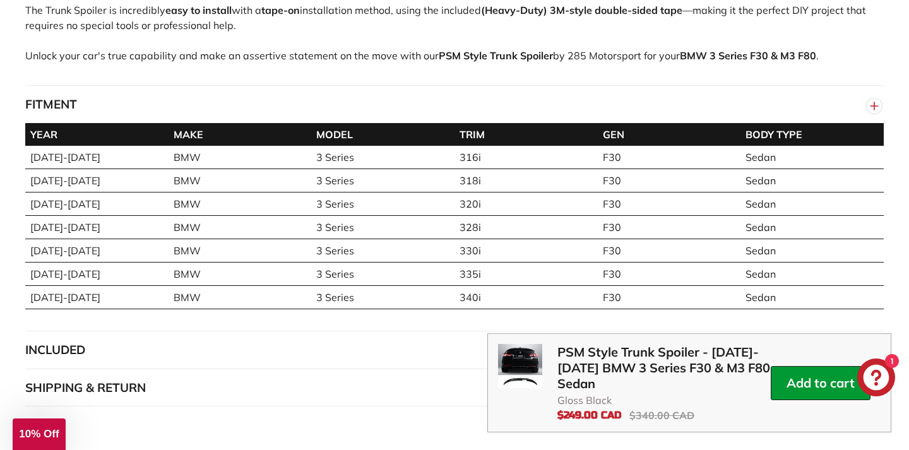
click at [867, 117] on icon "button" at bounding box center [874, 106] width 19 height 23
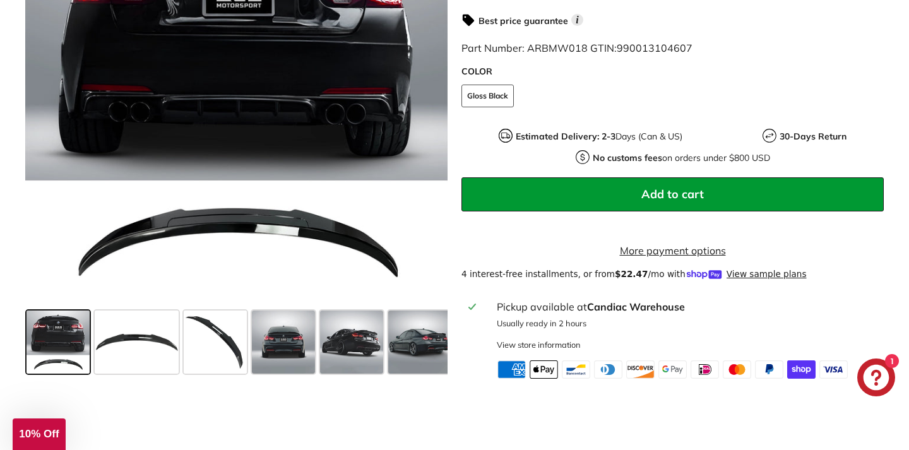
scroll to position [434, 0]
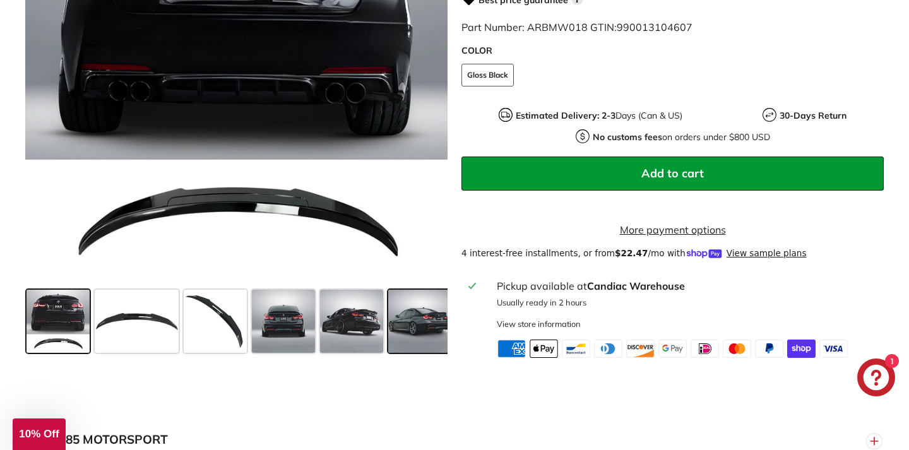
click at [423, 342] on span at bounding box center [419, 321] width 63 height 63
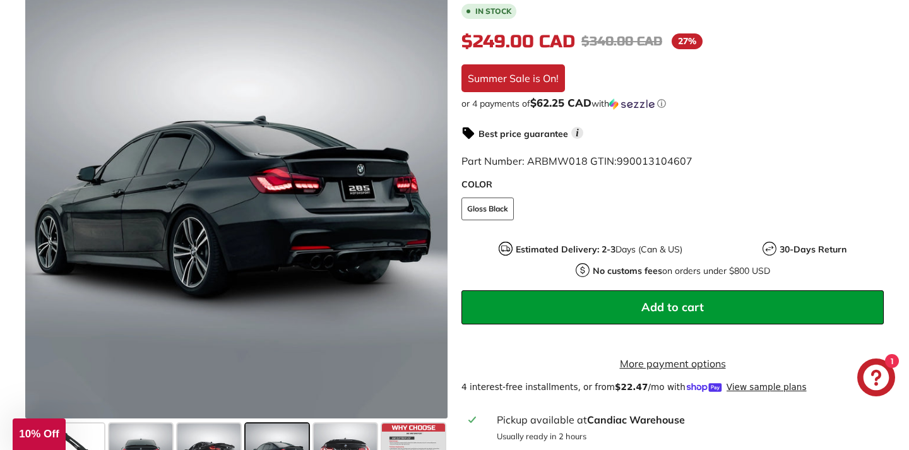
scroll to position [300, 0]
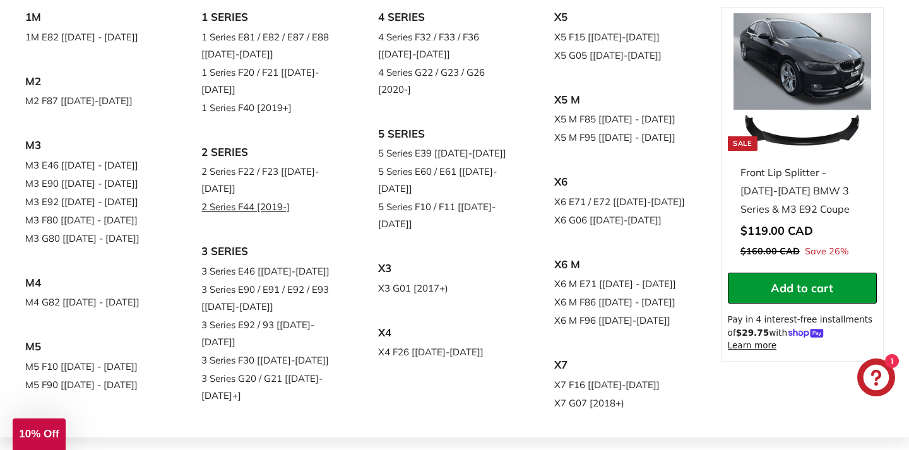
scroll to position [153, 0]
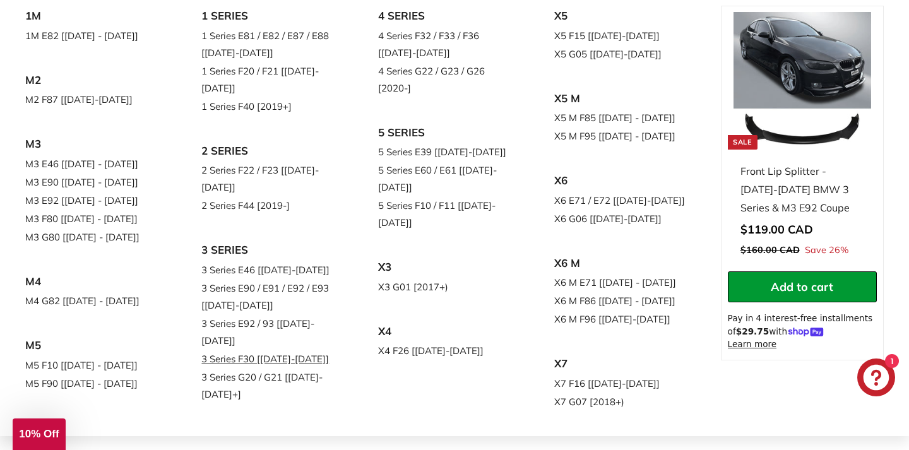
click at [276, 350] on link "3 Series F30 [[DATE]-[DATE]]" at bounding box center [271, 359] width 141 height 18
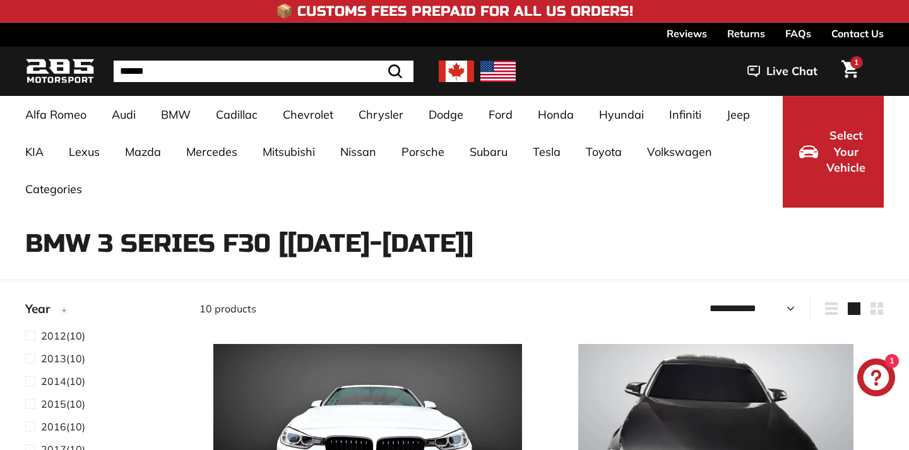
select select "**********"
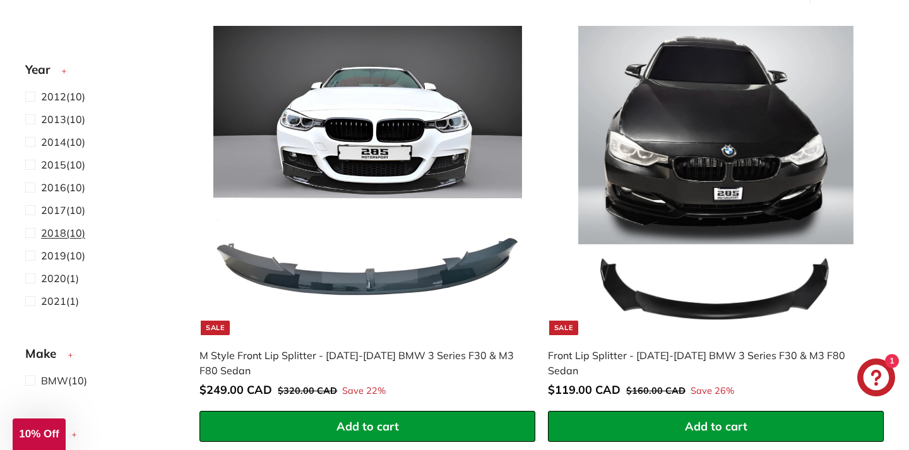
click at [32, 233] on span at bounding box center [33, 232] width 16 height 15
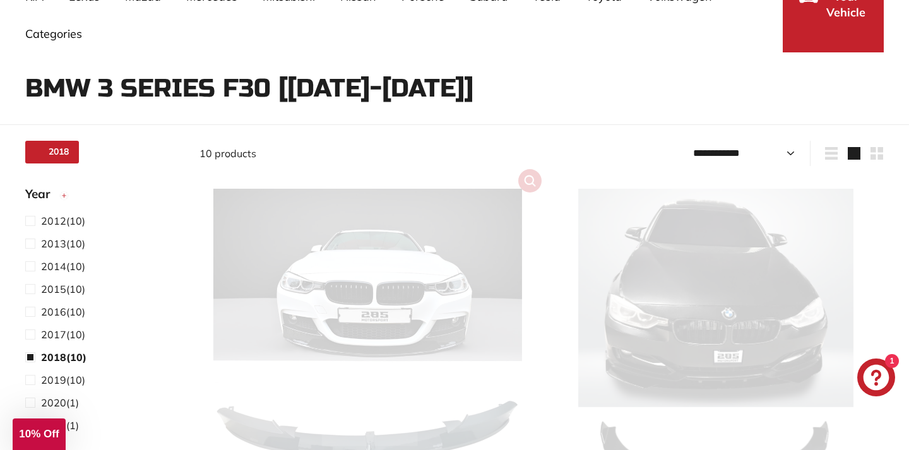
scroll to position [82, 0]
